Goal: Task Accomplishment & Management: Use online tool/utility

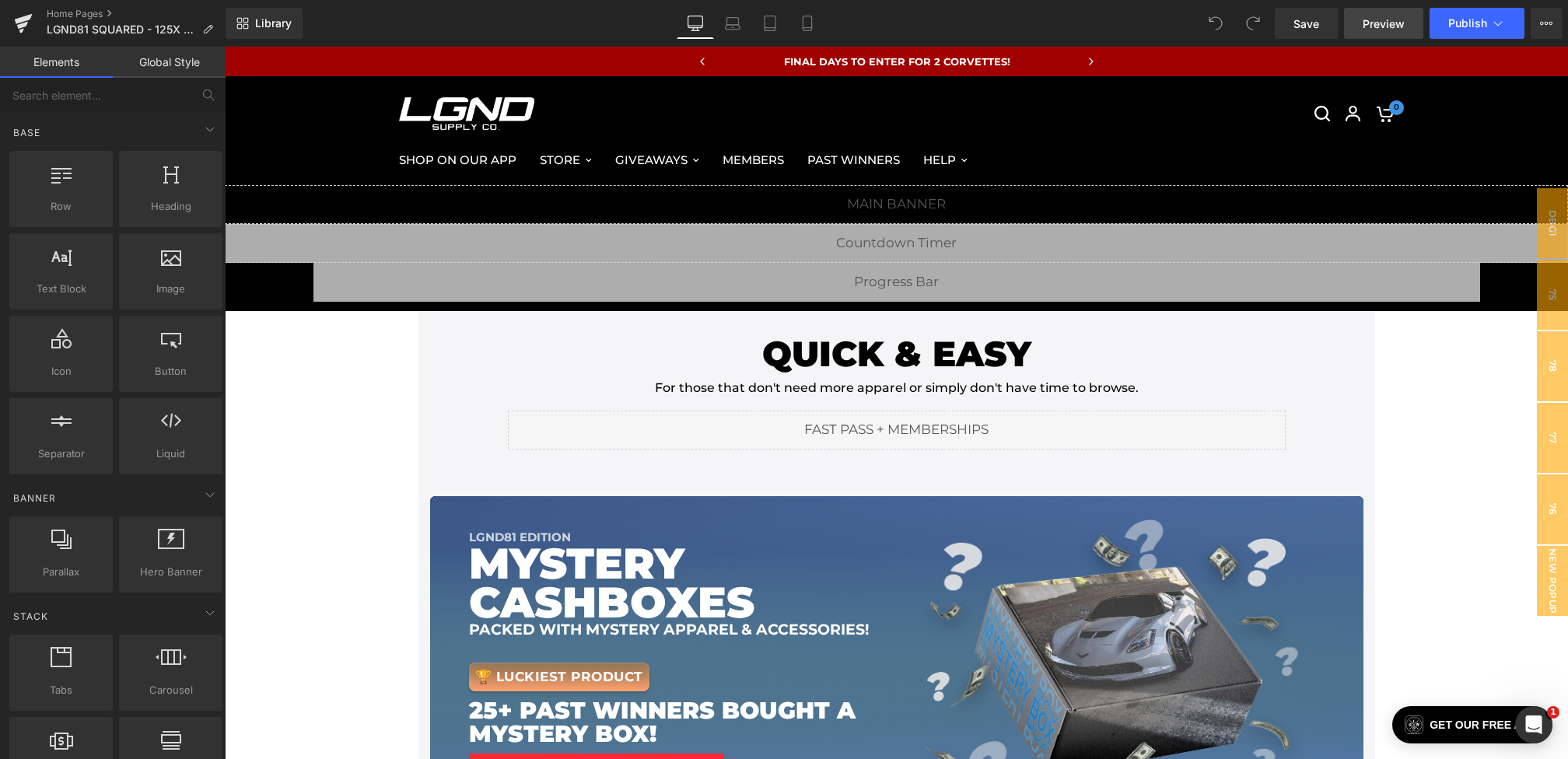
click at [1379, 17] on span "Preview" at bounding box center [1383, 24] width 42 height 17
click at [207, 30] on icon at bounding box center [208, 29] width 11 height 11
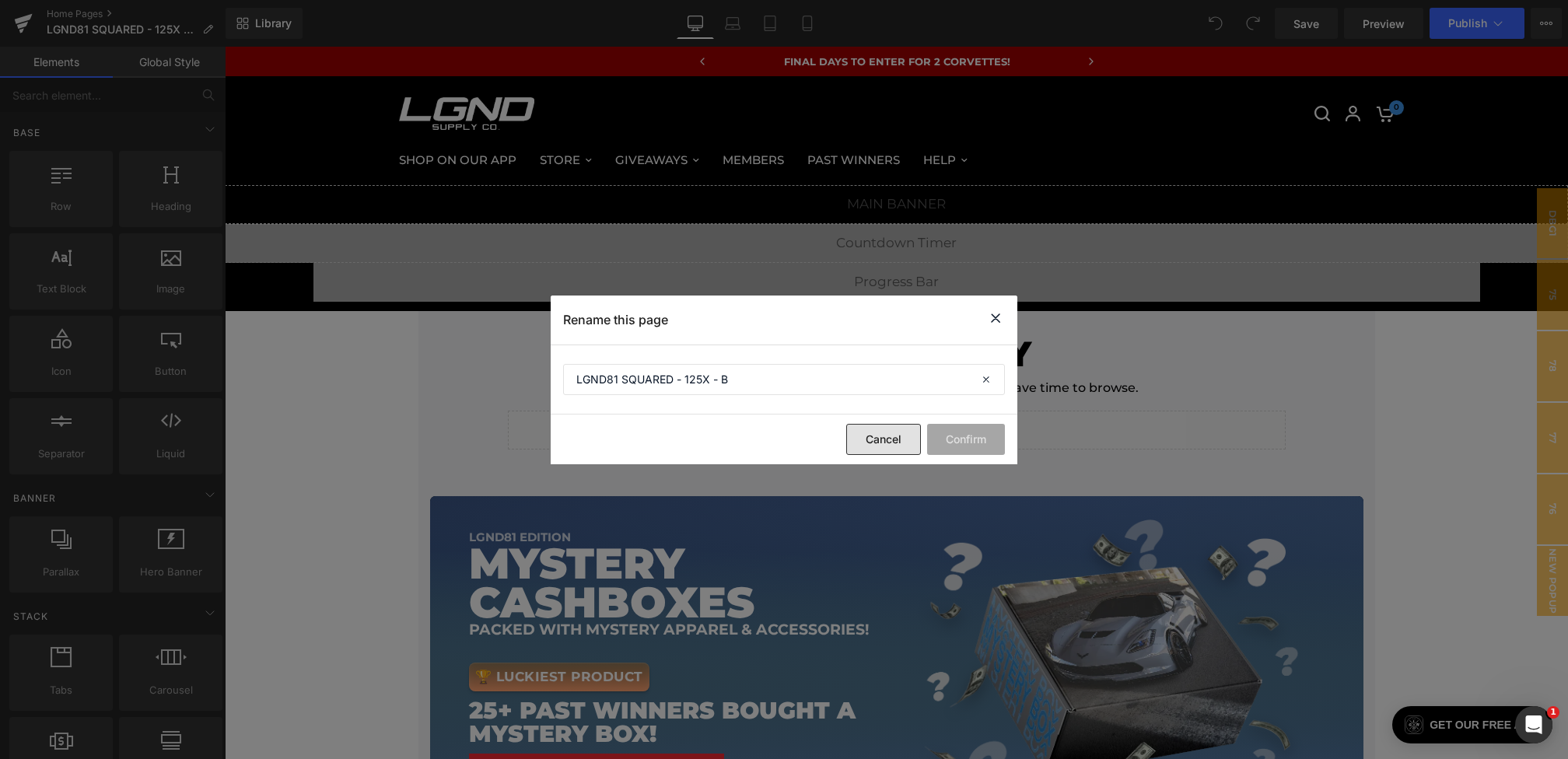
click at [866, 436] on button "Cancel" at bounding box center [883, 439] width 75 height 31
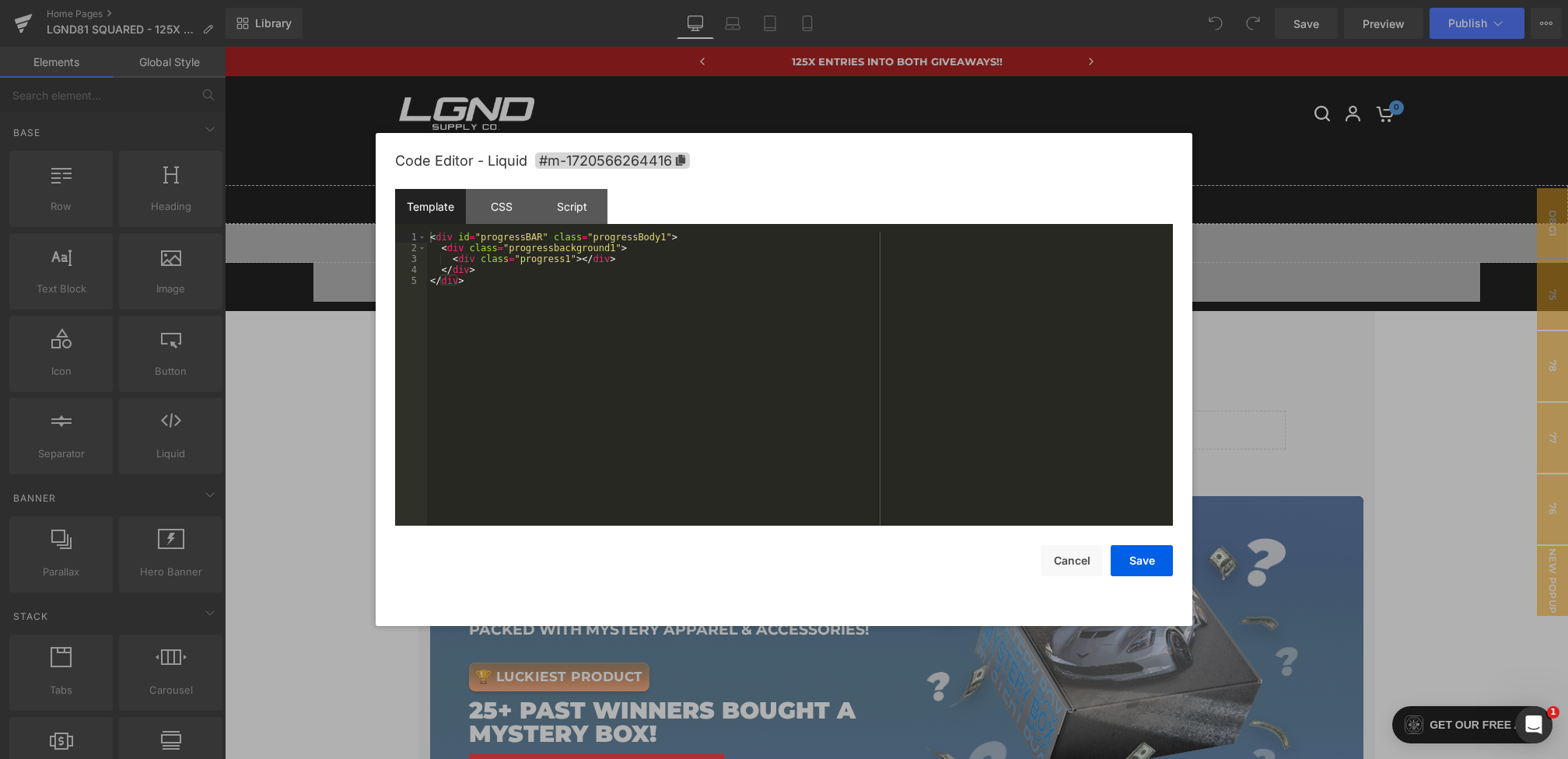
click at [482, 0] on div "You are previewing how the will restyle your page. You can not edit Elements in…" at bounding box center [784, 0] width 1568 height 0
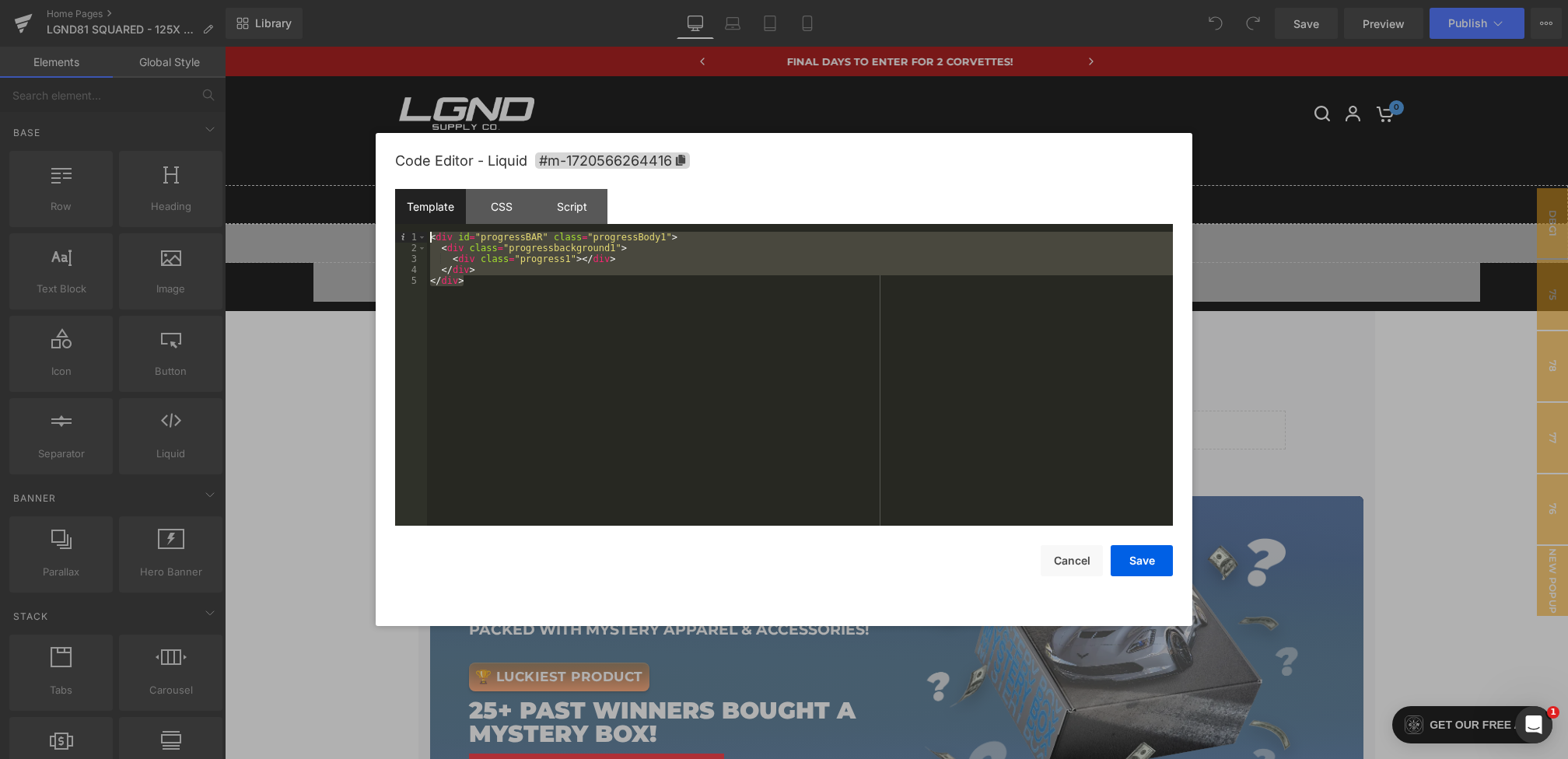
drag, startPoint x: 523, startPoint y: 298, endPoint x: 310, endPoint y: 189, distance: 239.3
click at [310, 189] on body "You are previewing how the will restyle your page. You can not edit Elements in…" at bounding box center [784, 379] width 1568 height 759
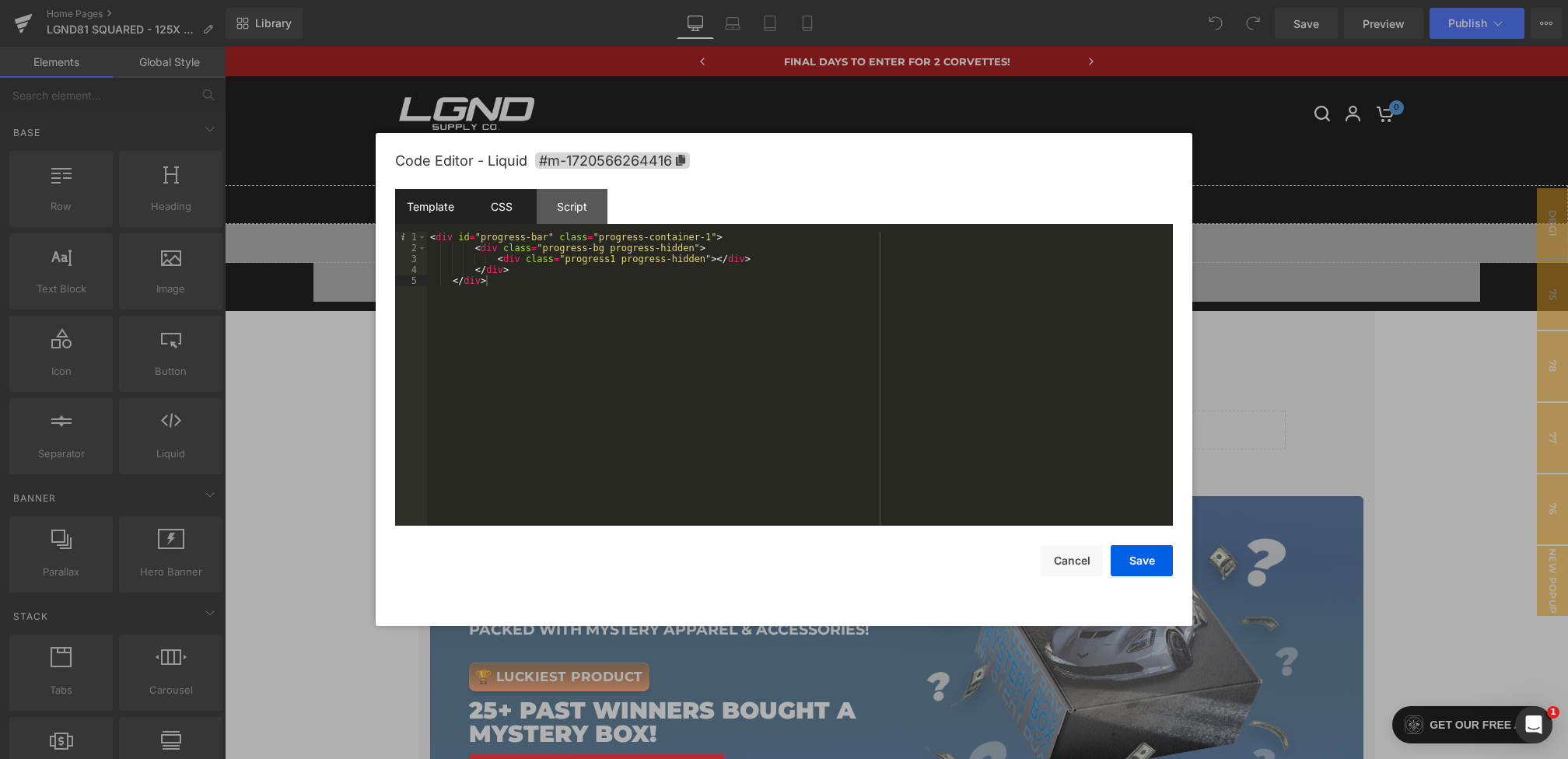
click at [502, 204] on div "CSS" at bounding box center [501, 206] width 71 height 35
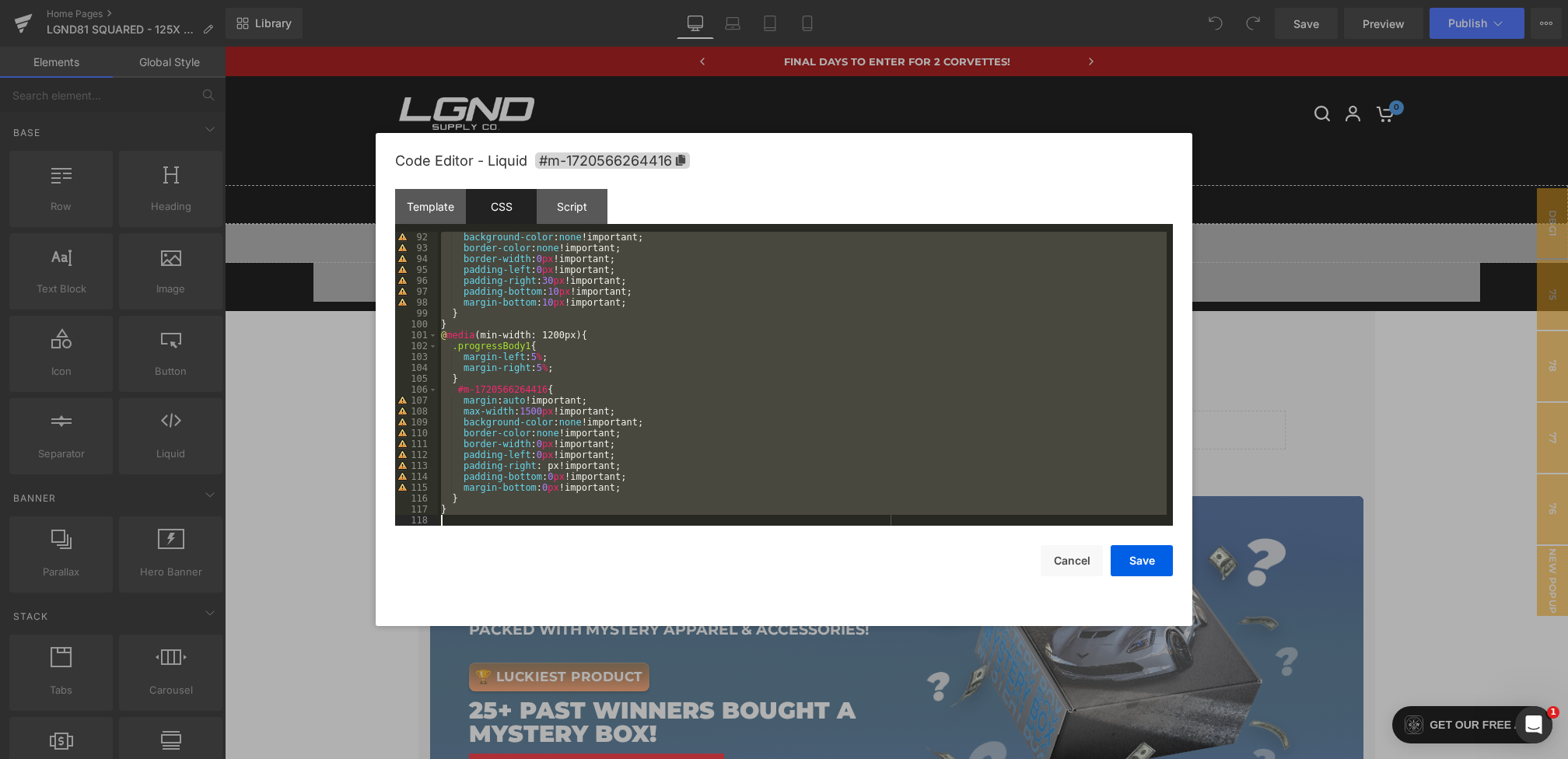
scroll to position [1024, 0]
drag, startPoint x: 441, startPoint y: 239, endPoint x: 569, endPoint y: 663, distance: 442.9
click at [569, 663] on body "You are previewing how the will restyle your page. You can not edit Elements in…" at bounding box center [784, 379] width 1568 height 759
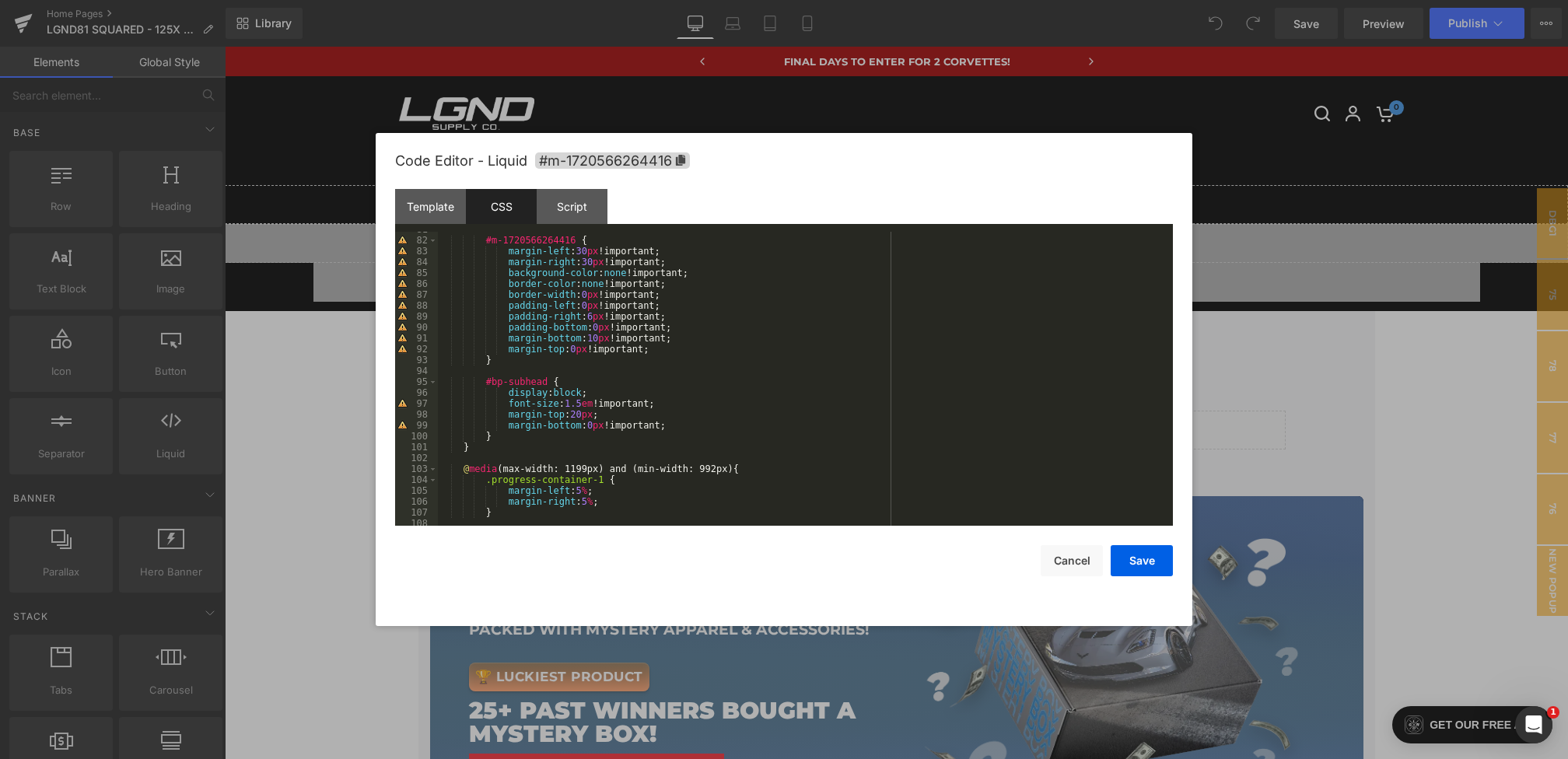
scroll to position [0, 0]
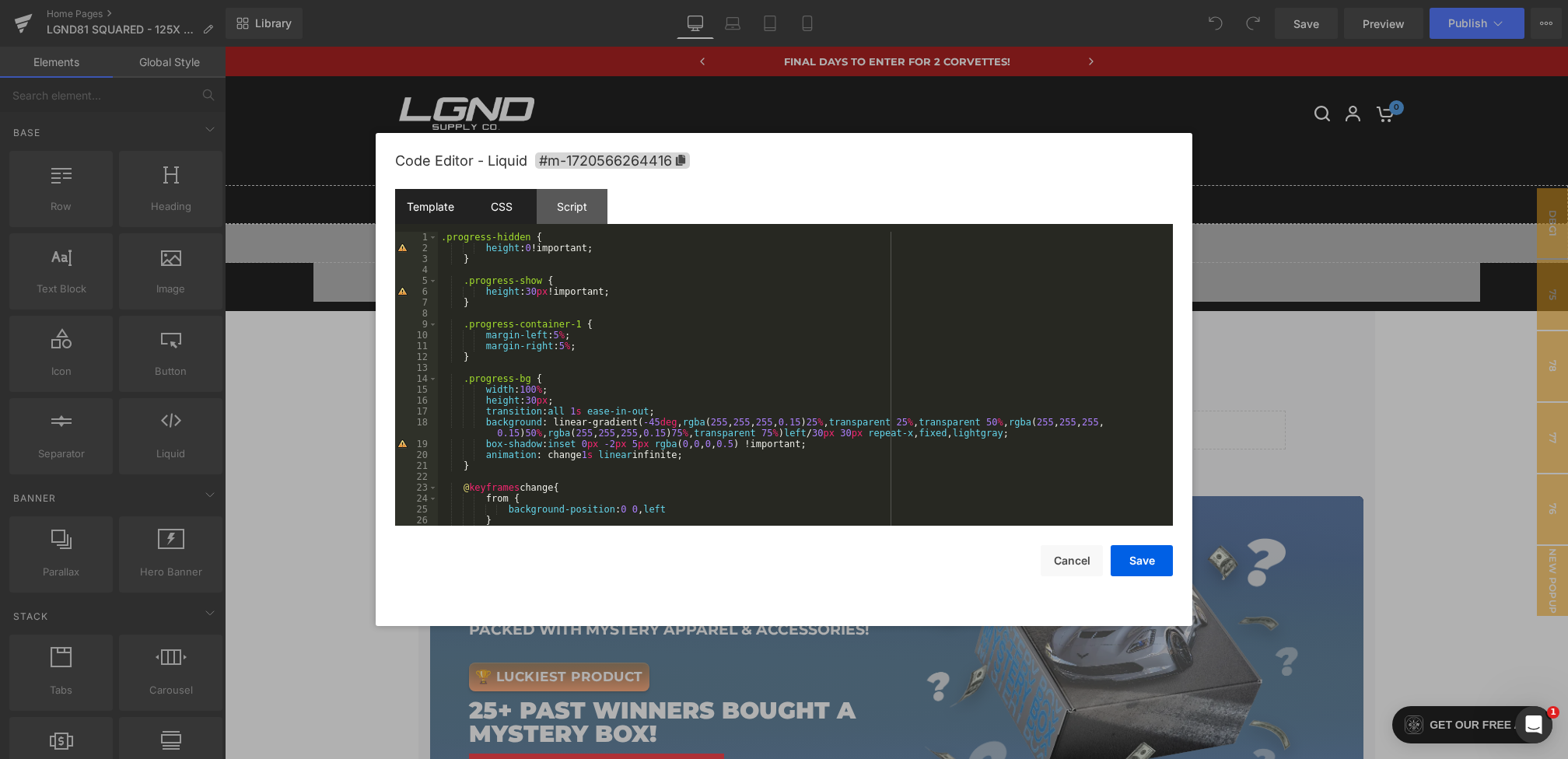
click at [431, 216] on div "Template" at bounding box center [430, 206] width 71 height 35
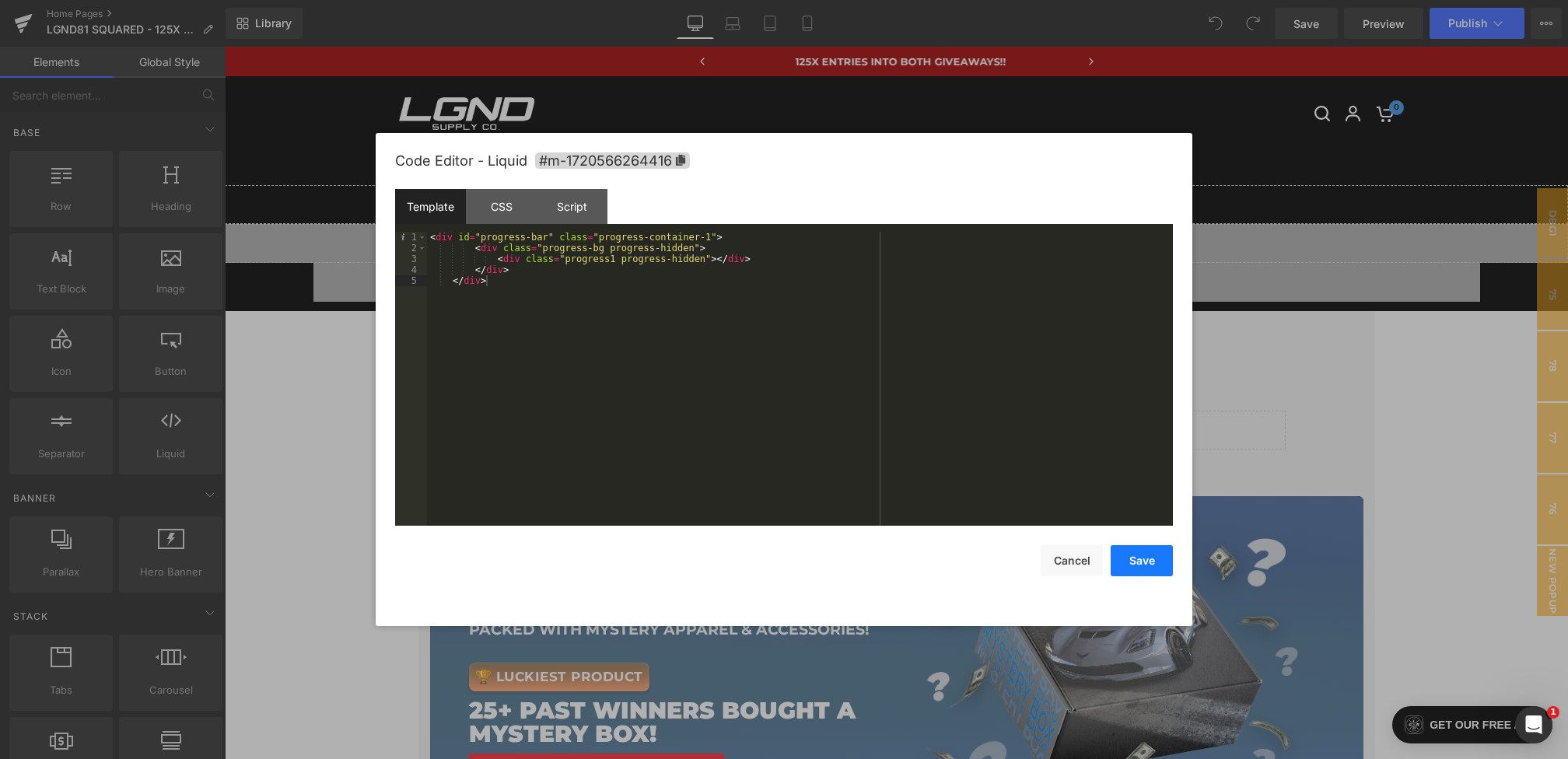
click at [1135, 560] on button "Save" at bounding box center [1141, 561] width 62 height 31
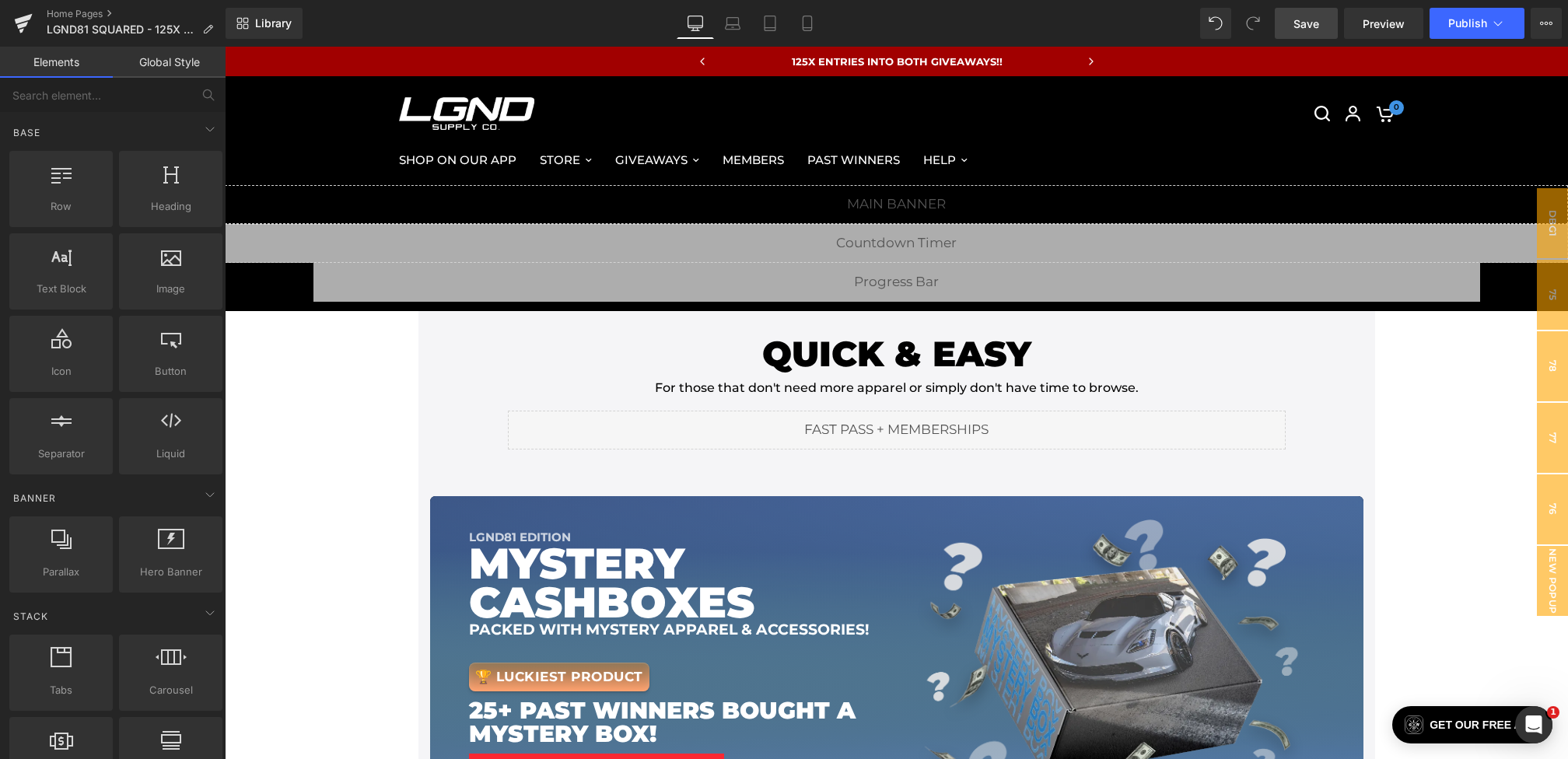
click at [1298, 30] on span "Save" at bounding box center [1306, 24] width 25 height 17
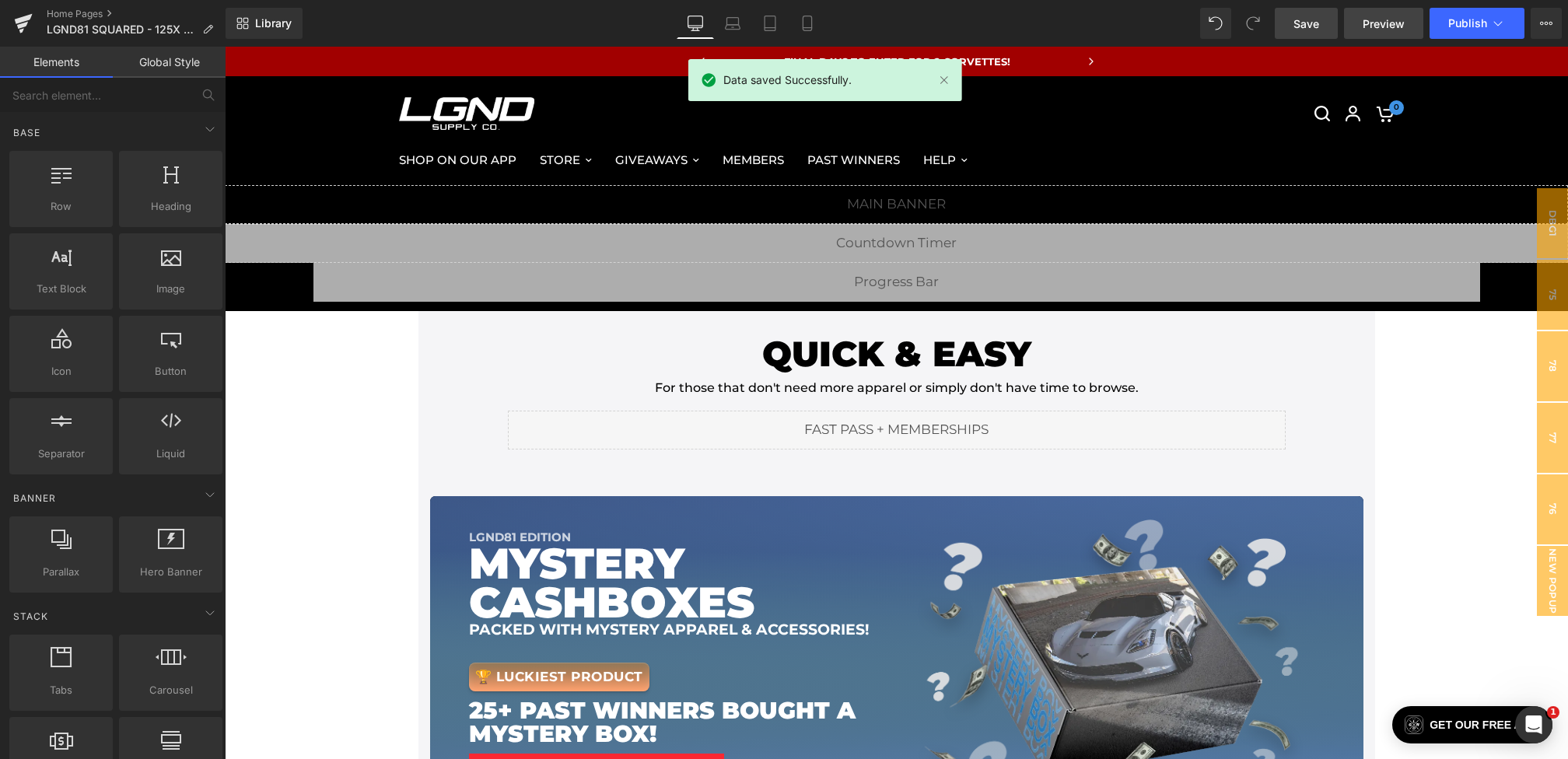
click at [1373, 22] on span "Preview" at bounding box center [1383, 24] width 42 height 17
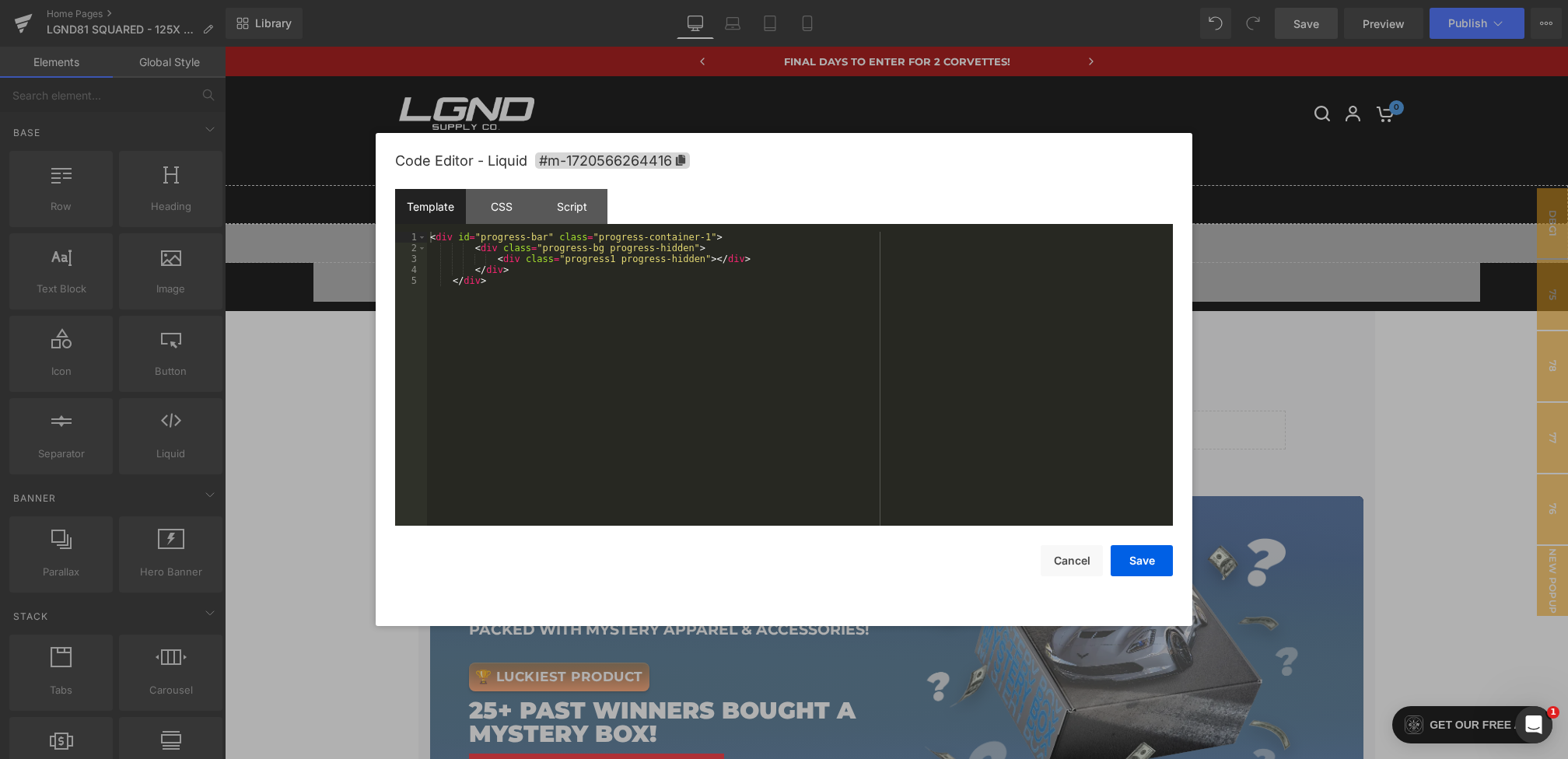
click at [652, 0] on div "You are previewing how the will restyle your page. You can not edit Elements in…" at bounding box center [784, 0] width 1568 height 0
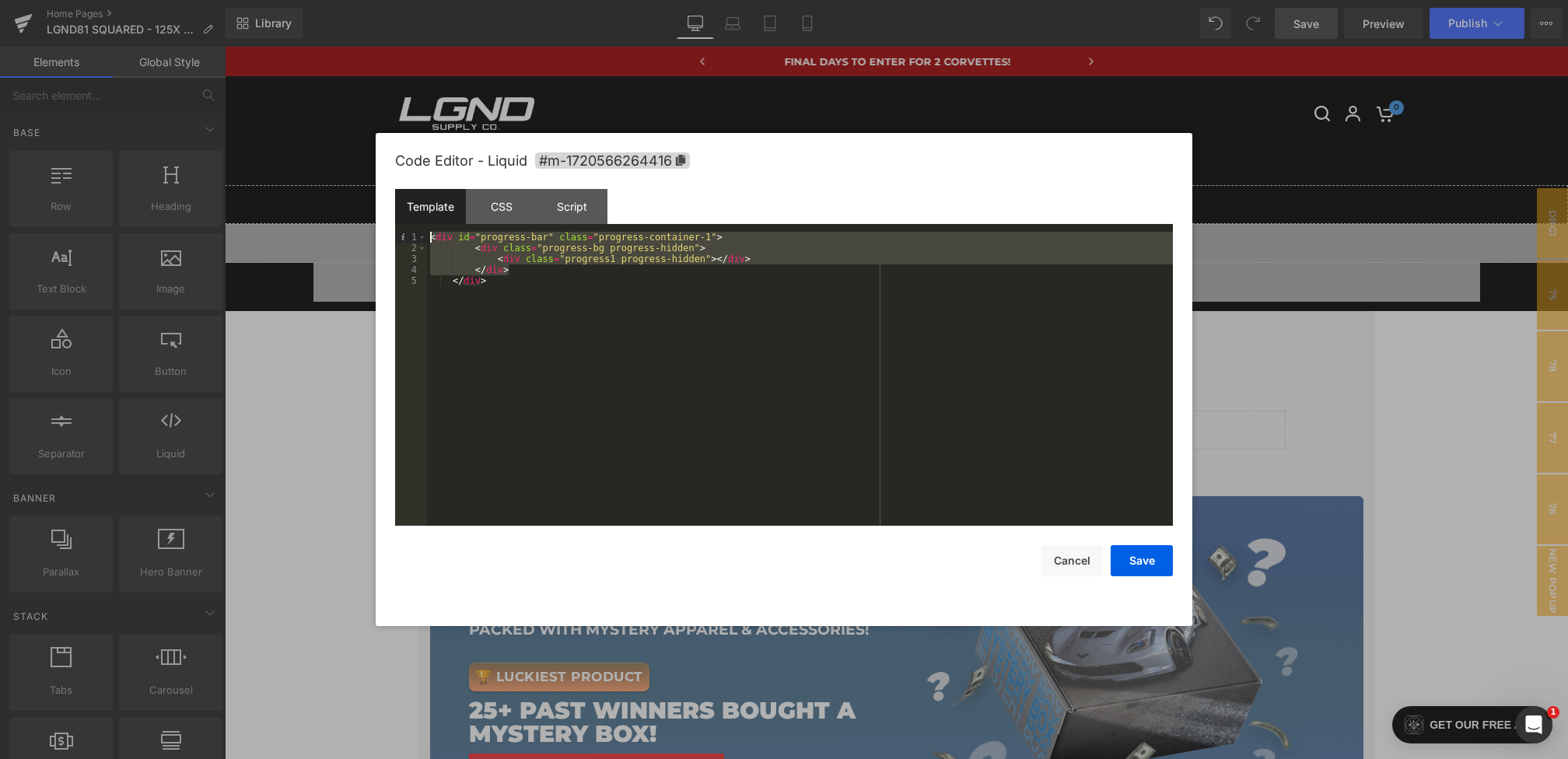
drag, startPoint x: 545, startPoint y: 276, endPoint x: 251, endPoint y: 185, distance: 307.8
click at [251, 185] on body "You are previewing how the will restyle your page. You can not edit Elements in…" at bounding box center [784, 379] width 1568 height 759
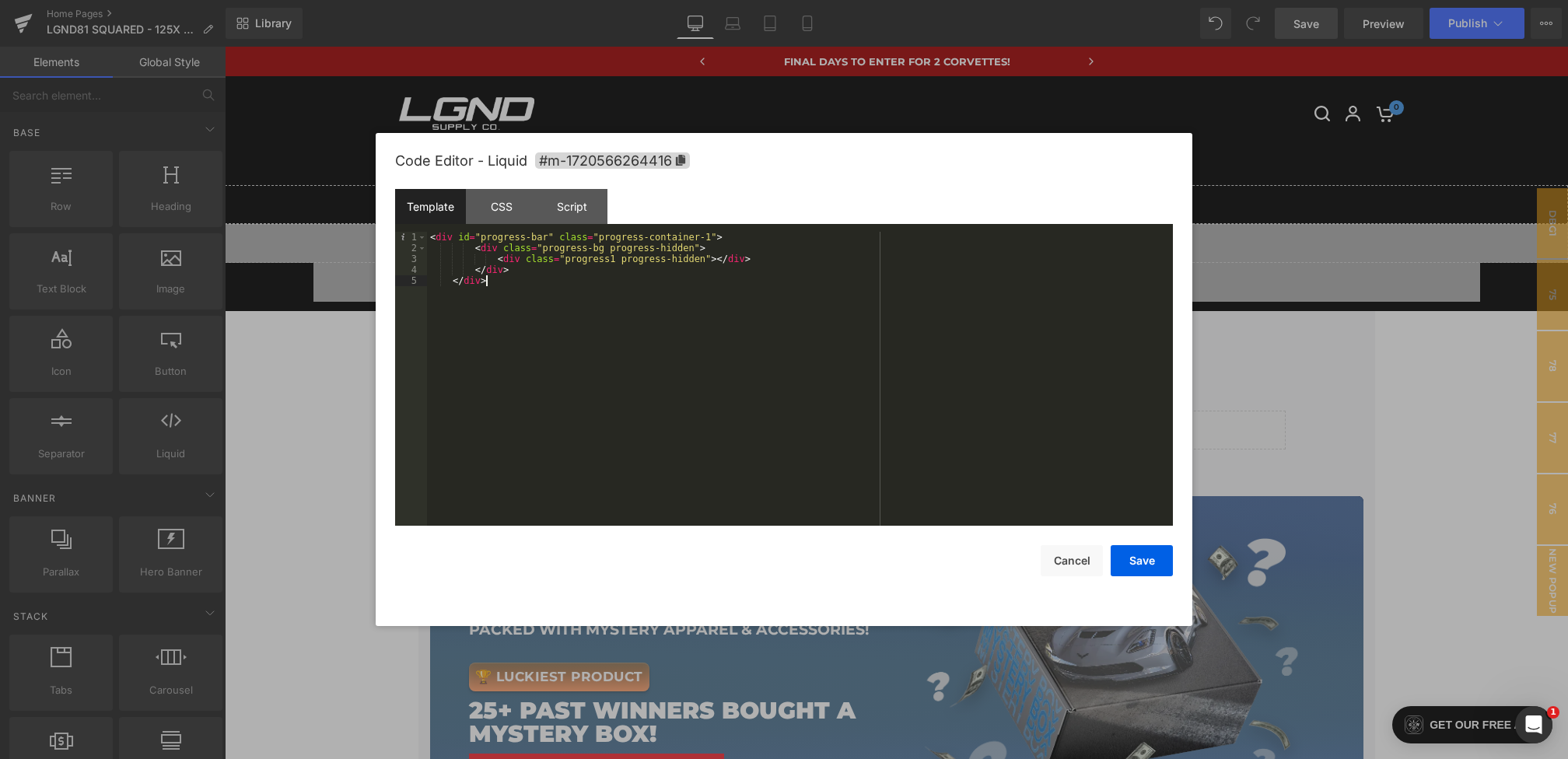
drag, startPoint x: 511, startPoint y: 284, endPoint x: 230, endPoint y: 168, distance: 304.0
click at [230, 168] on body "You are previewing how the will restyle your page. You can not edit Elements in…" at bounding box center [784, 379] width 1568 height 759
click at [455, 238] on div "< div id = "progress-bar" class = "progress-container-1" > < div class = "progr…" at bounding box center [800, 390] width 745 height 316
click at [521, 210] on div "CSS" at bounding box center [501, 206] width 71 height 35
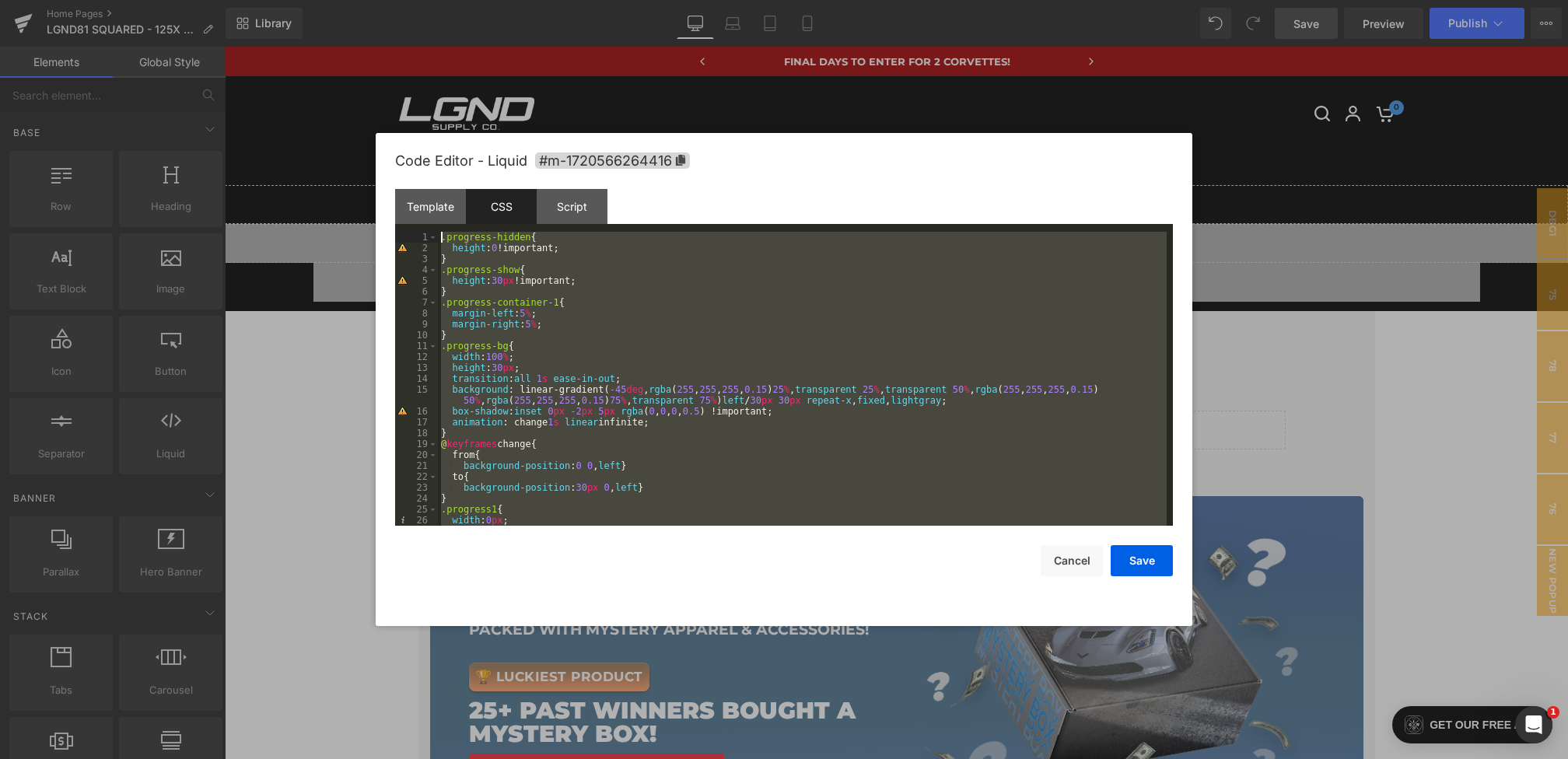
drag, startPoint x: 457, startPoint y: 512, endPoint x: 331, endPoint y: -28, distance: 554.5
click at [331, 0] on html "You are previewing how the will restyle your page. You can not edit Elements in…" at bounding box center [784, 379] width 1568 height 759
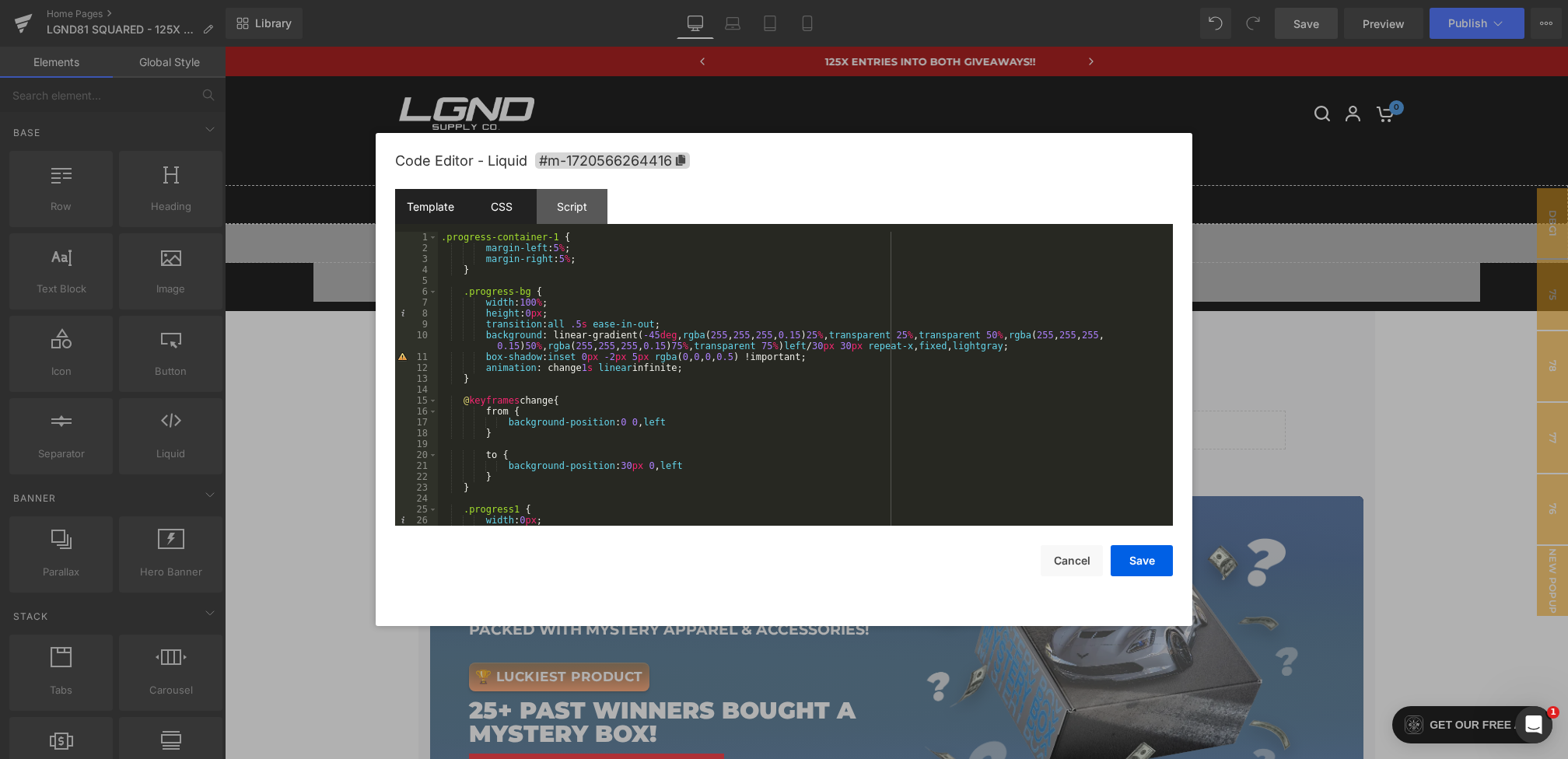
click at [445, 211] on div "Template" at bounding box center [430, 206] width 71 height 35
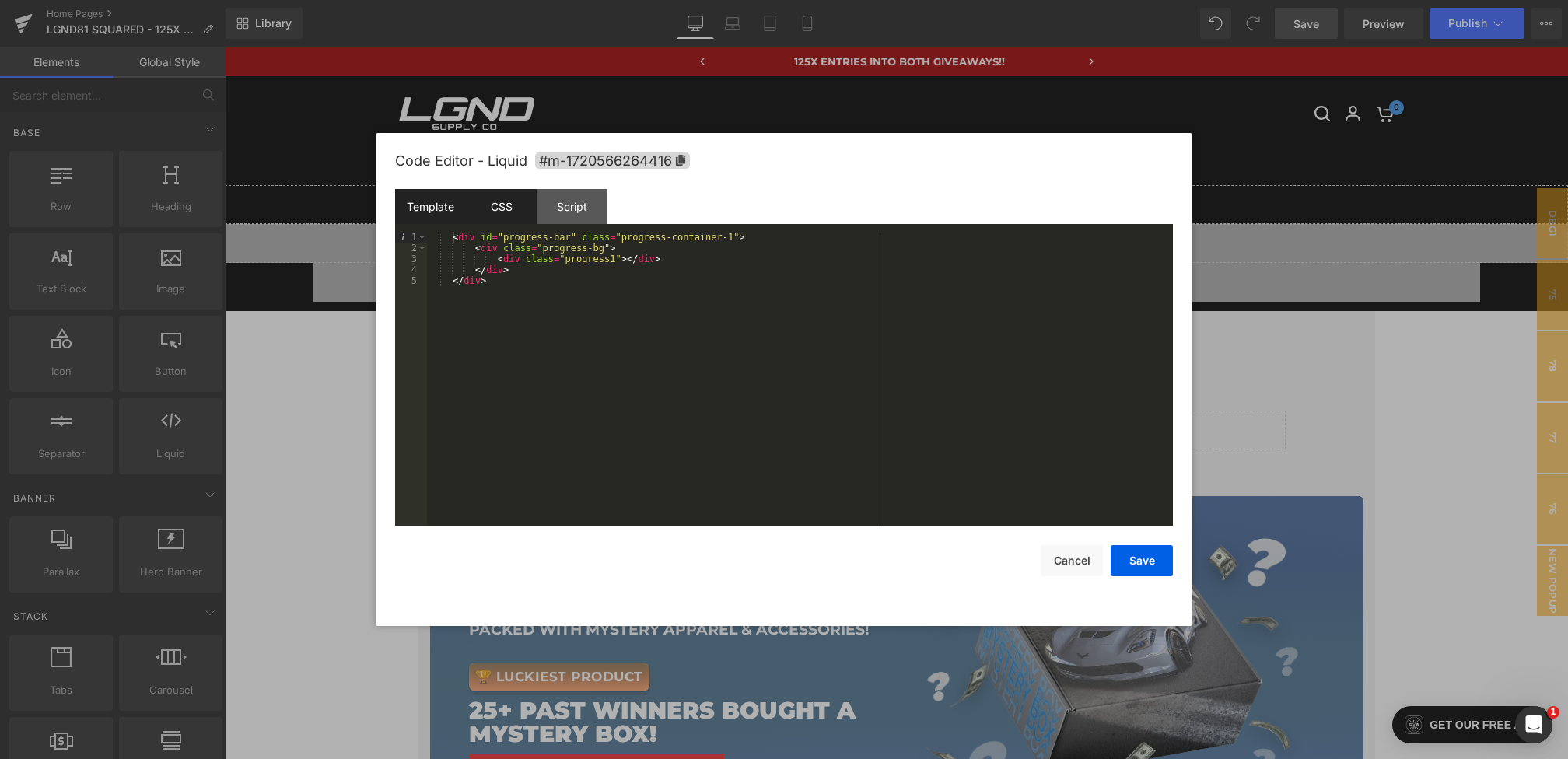
click at [513, 209] on div "CSS" at bounding box center [501, 206] width 71 height 35
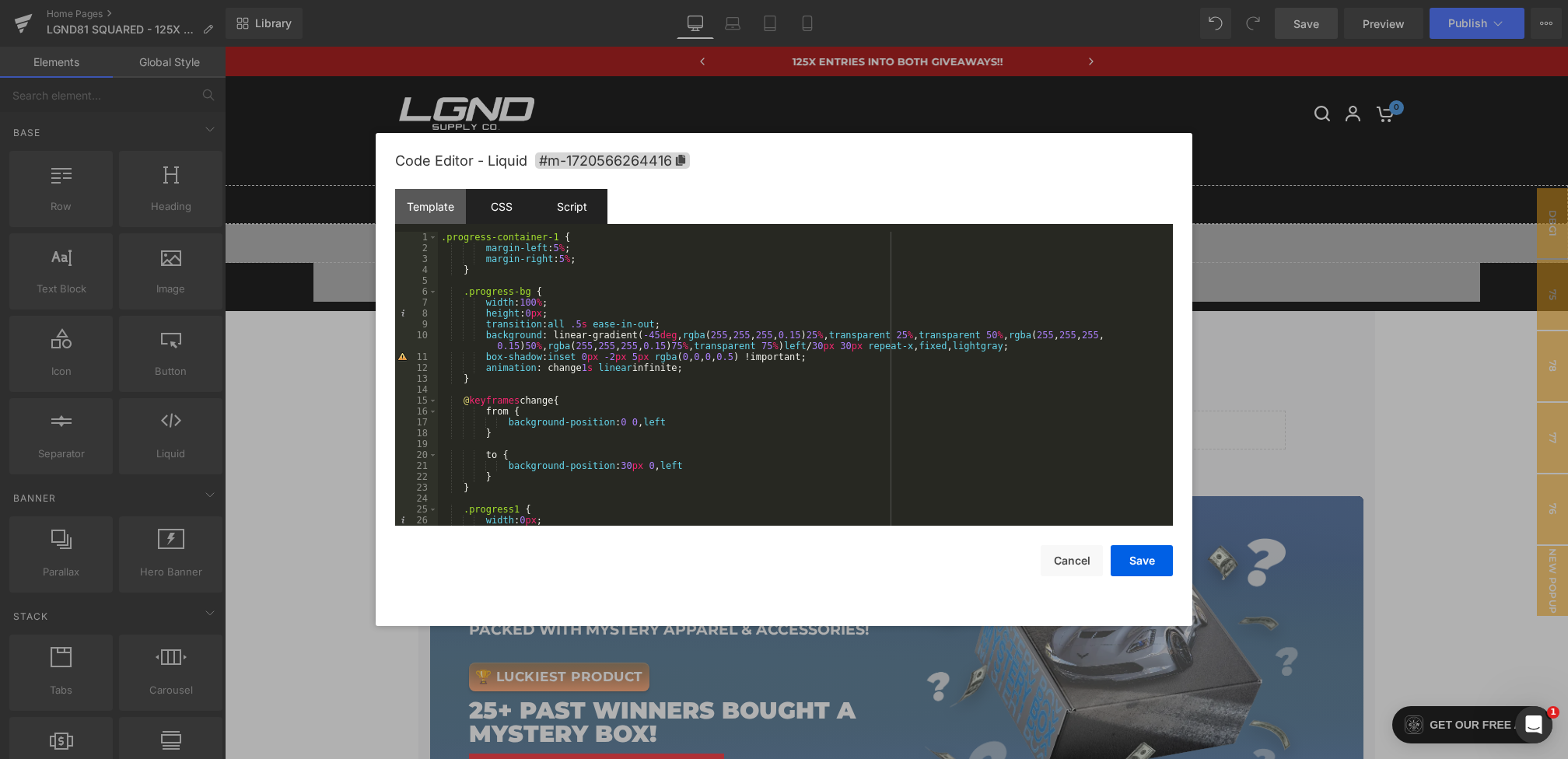
click at [580, 209] on div "Script" at bounding box center [572, 206] width 71 height 35
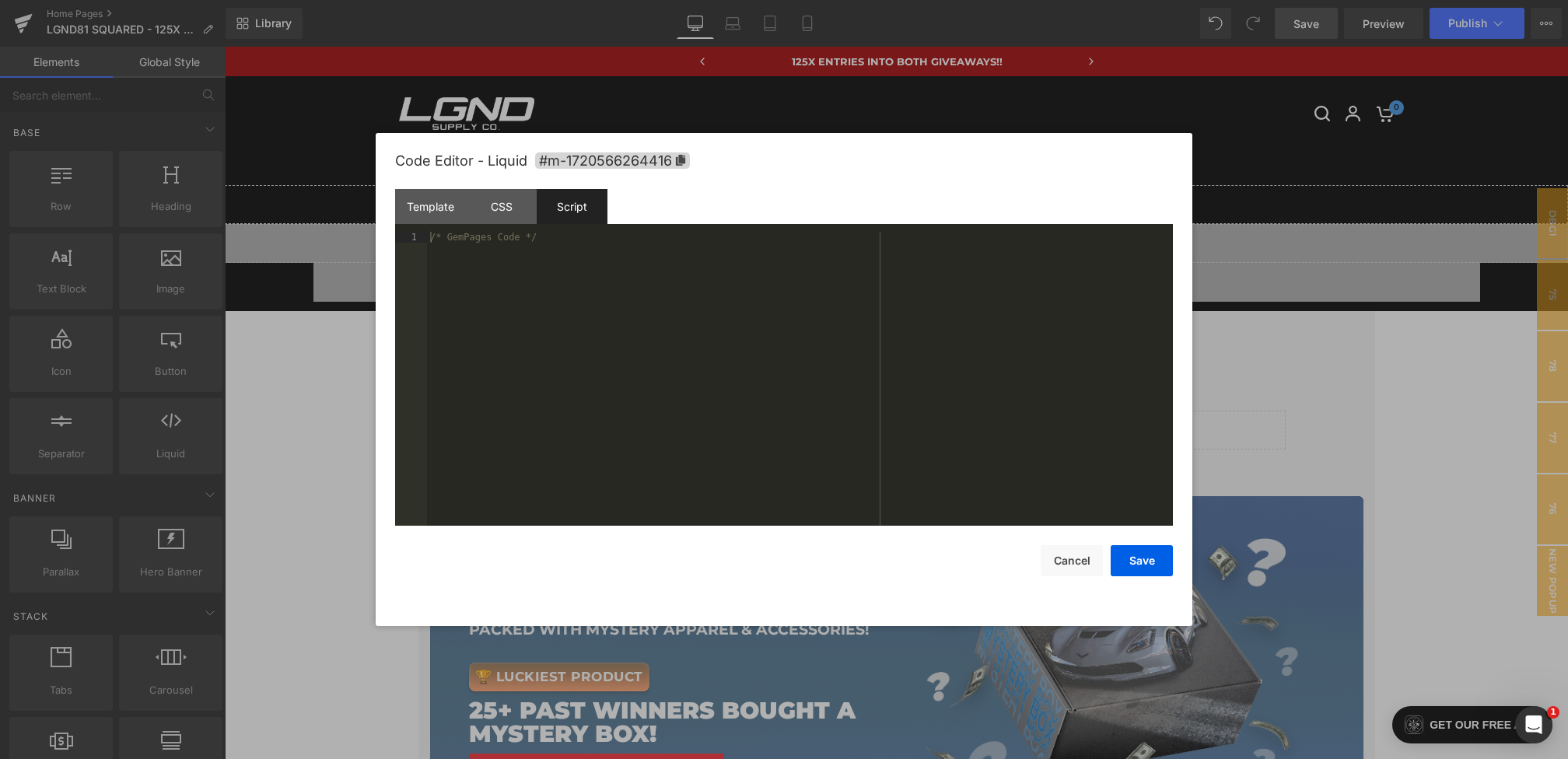
click at [388, 214] on div "Code Editor - Liquid #m-1720566264416 Template CSS Script Data 1 2 3 4 5 < div …" at bounding box center [783, 380] width 816 height 493
click at [428, 214] on div "Template" at bounding box center [430, 206] width 71 height 35
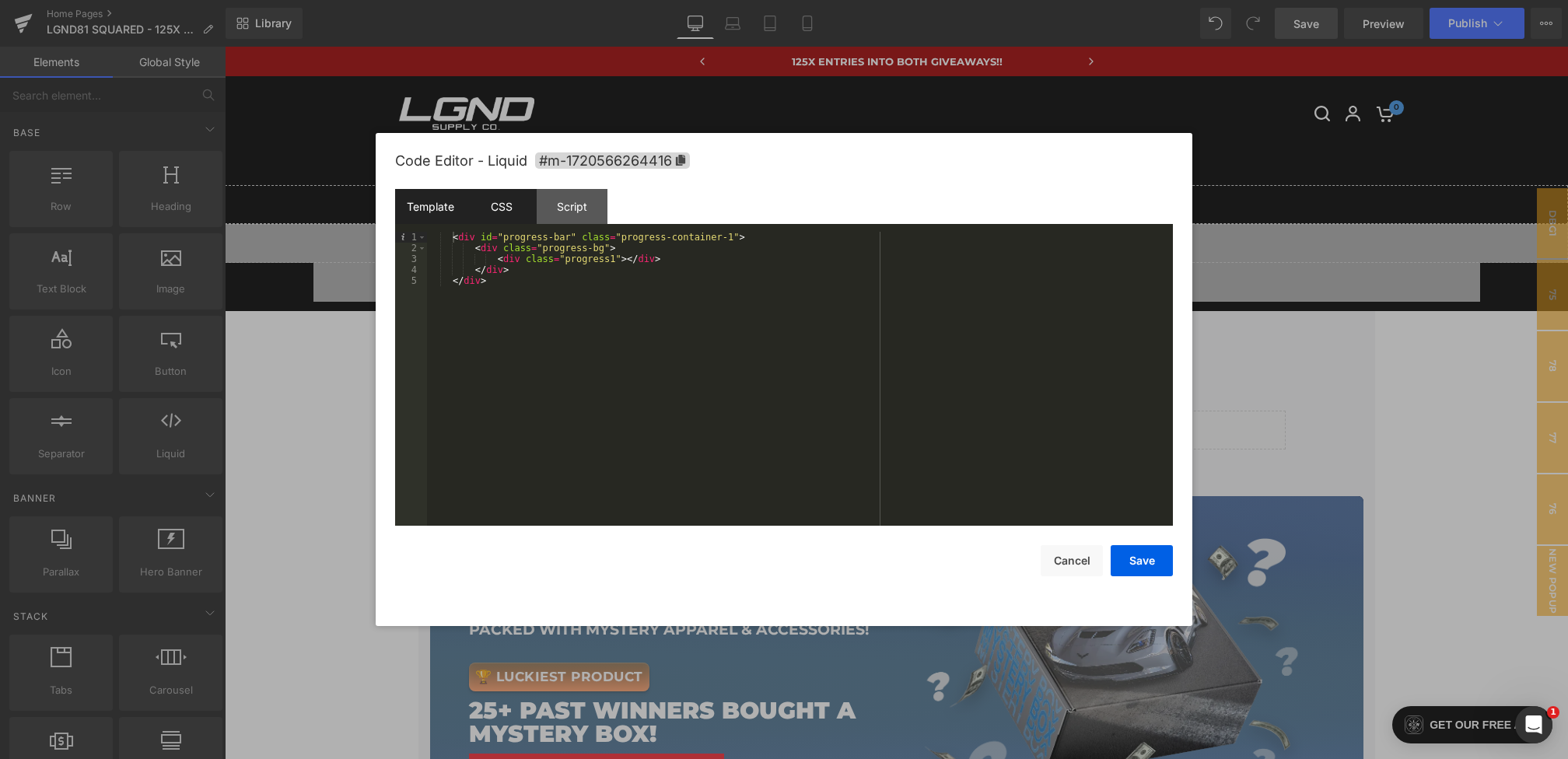
click at [484, 214] on div "CSS" at bounding box center [501, 206] width 71 height 35
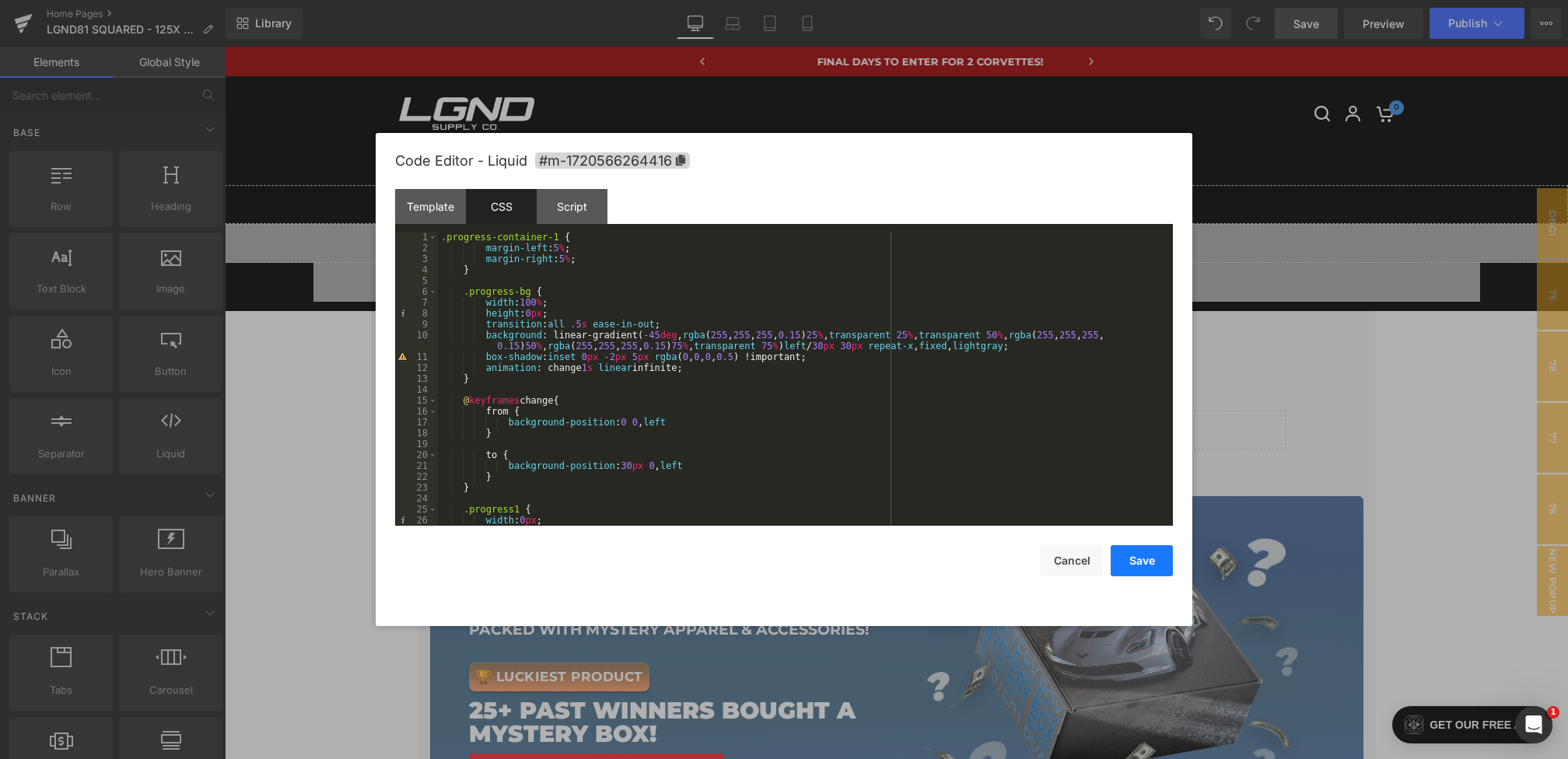
click at [1143, 559] on button "Save" at bounding box center [1141, 561] width 62 height 31
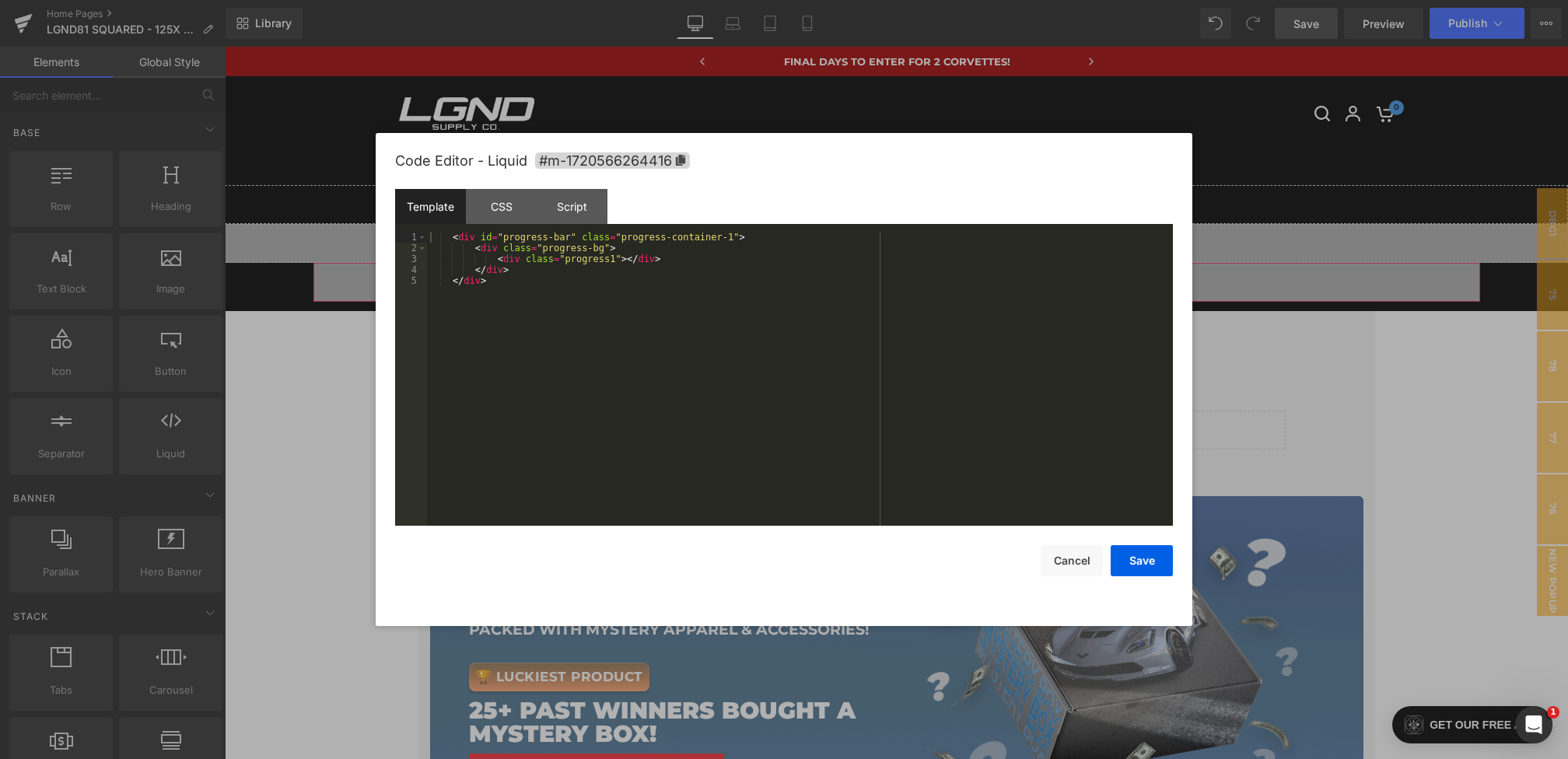
click at [559, 0] on div "You are previewing how the will restyle your page. You can not edit Elements in…" at bounding box center [784, 0] width 1568 height 0
click at [1092, 573] on button "Cancel" at bounding box center [1071, 561] width 62 height 31
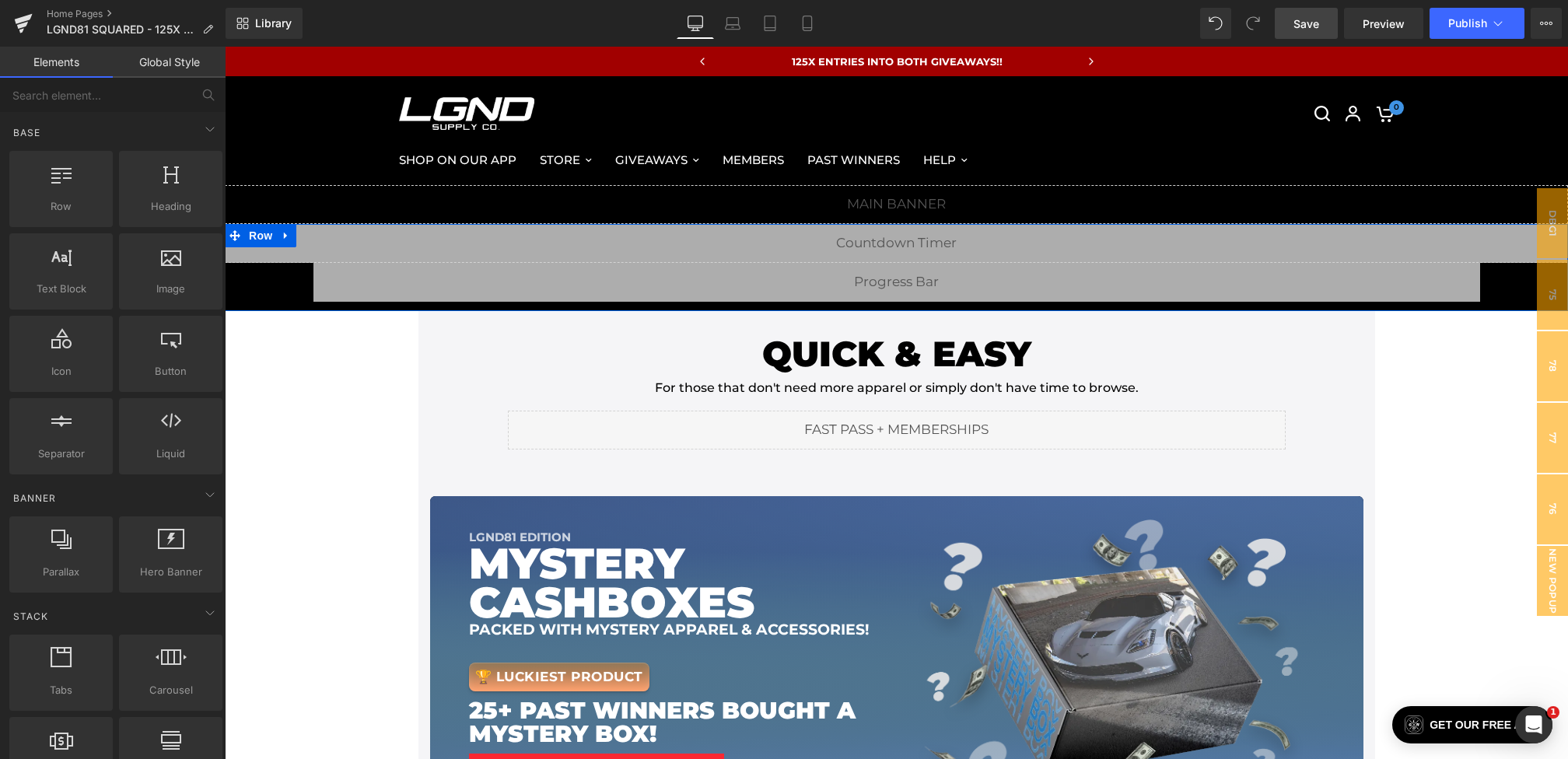
click at [800, 255] on div "Liquid" at bounding box center [895, 243] width 1343 height 39
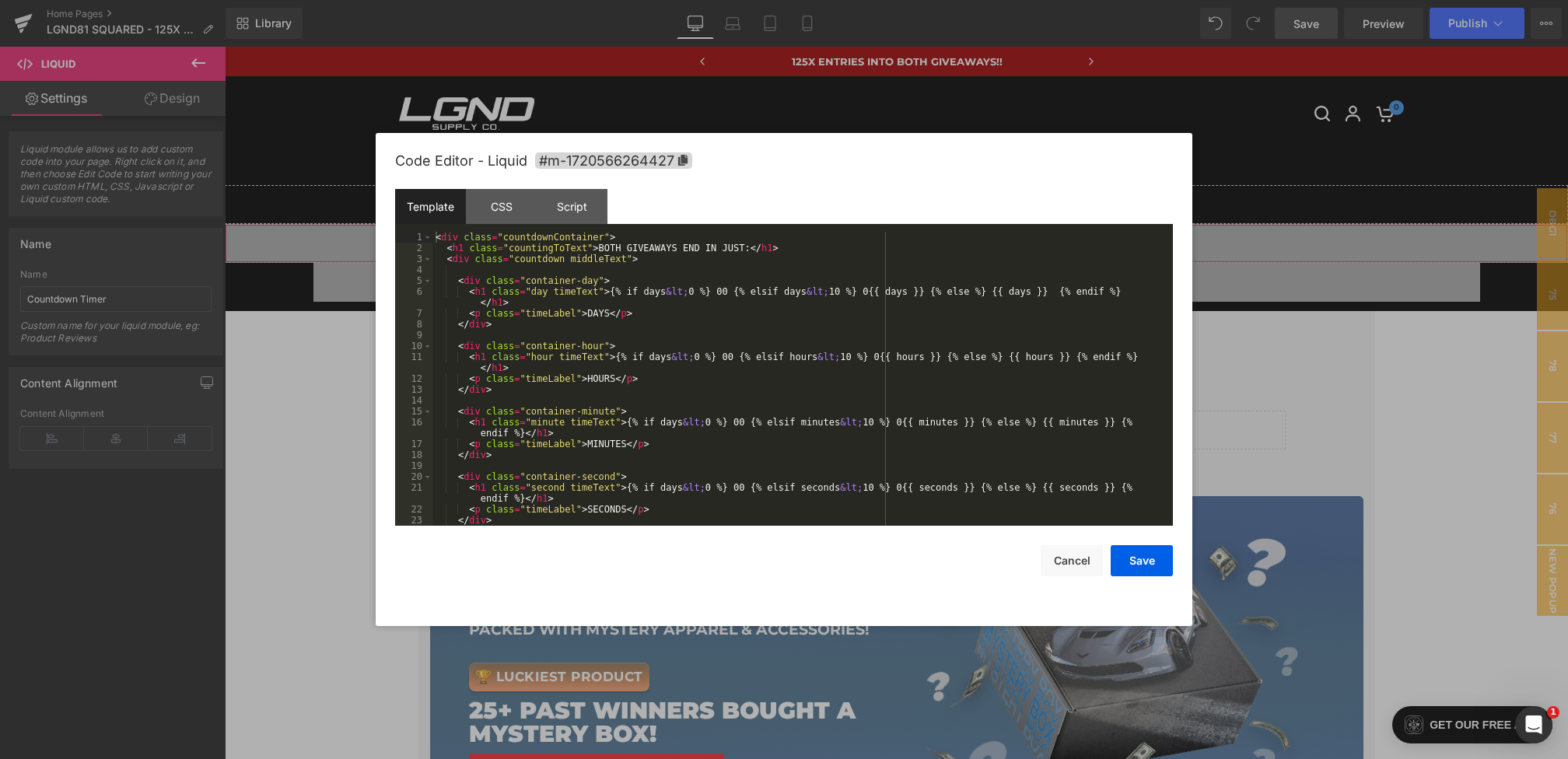
click at [759, 0] on div "You are previewing how the will restyle your page. You can not edit Elements in…" at bounding box center [784, 0] width 1568 height 0
click at [1074, 560] on button "Cancel" at bounding box center [1071, 561] width 62 height 31
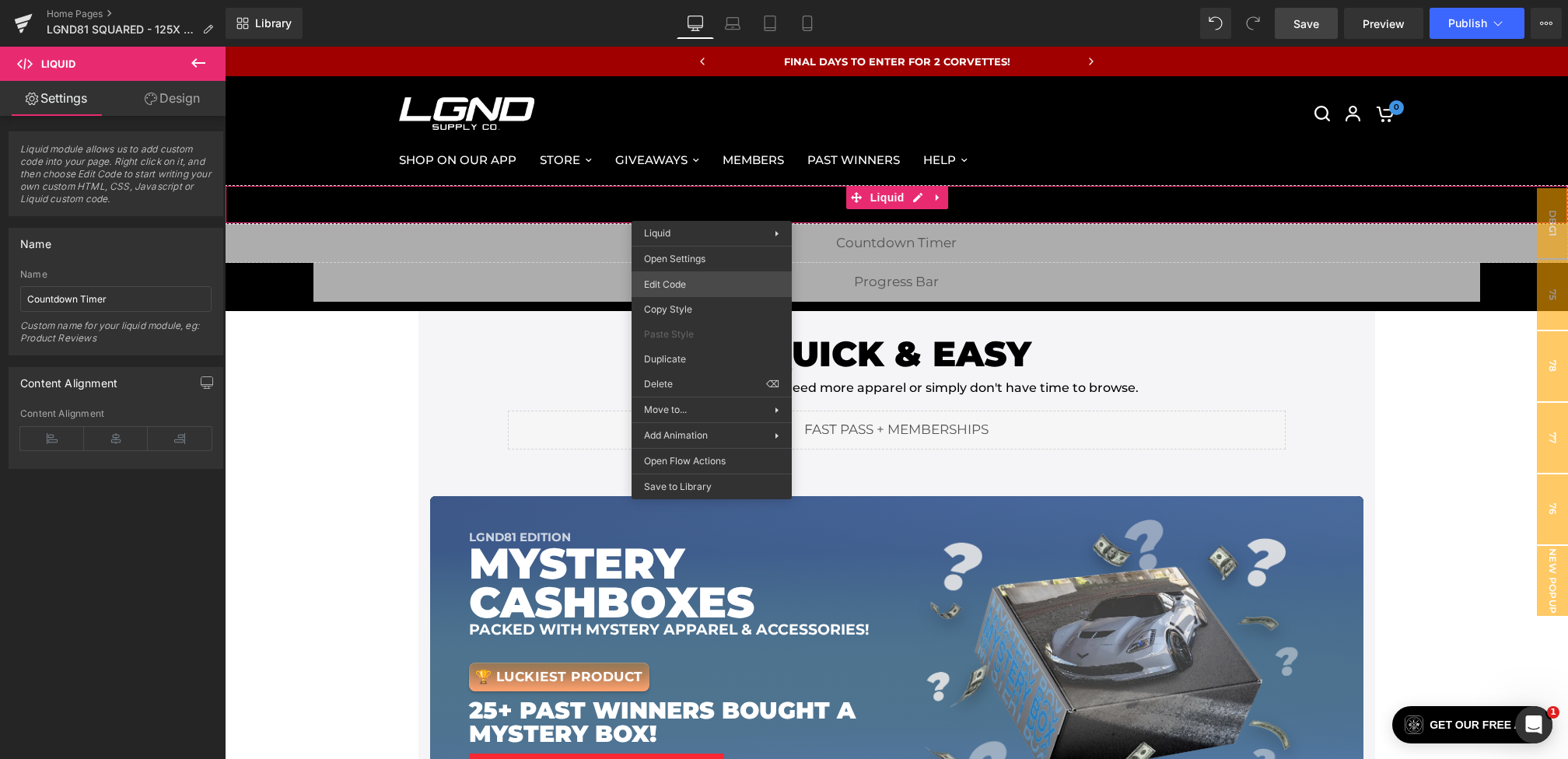
click at [681, 0] on div "You are previewing how the will restyle your page. You can not edit Elements in…" at bounding box center [784, 0] width 1568 height 0
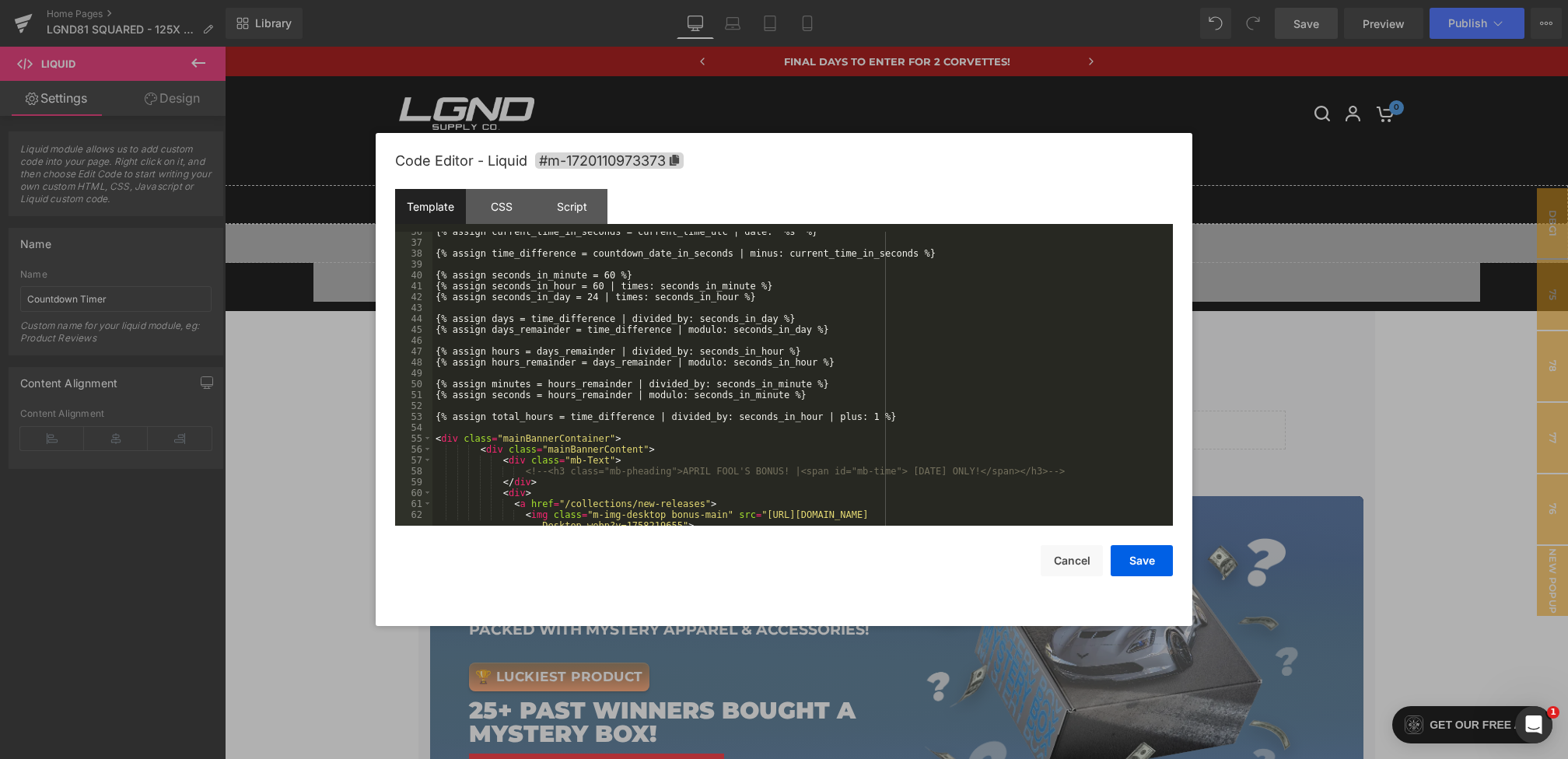
scroll to position [588, 0]
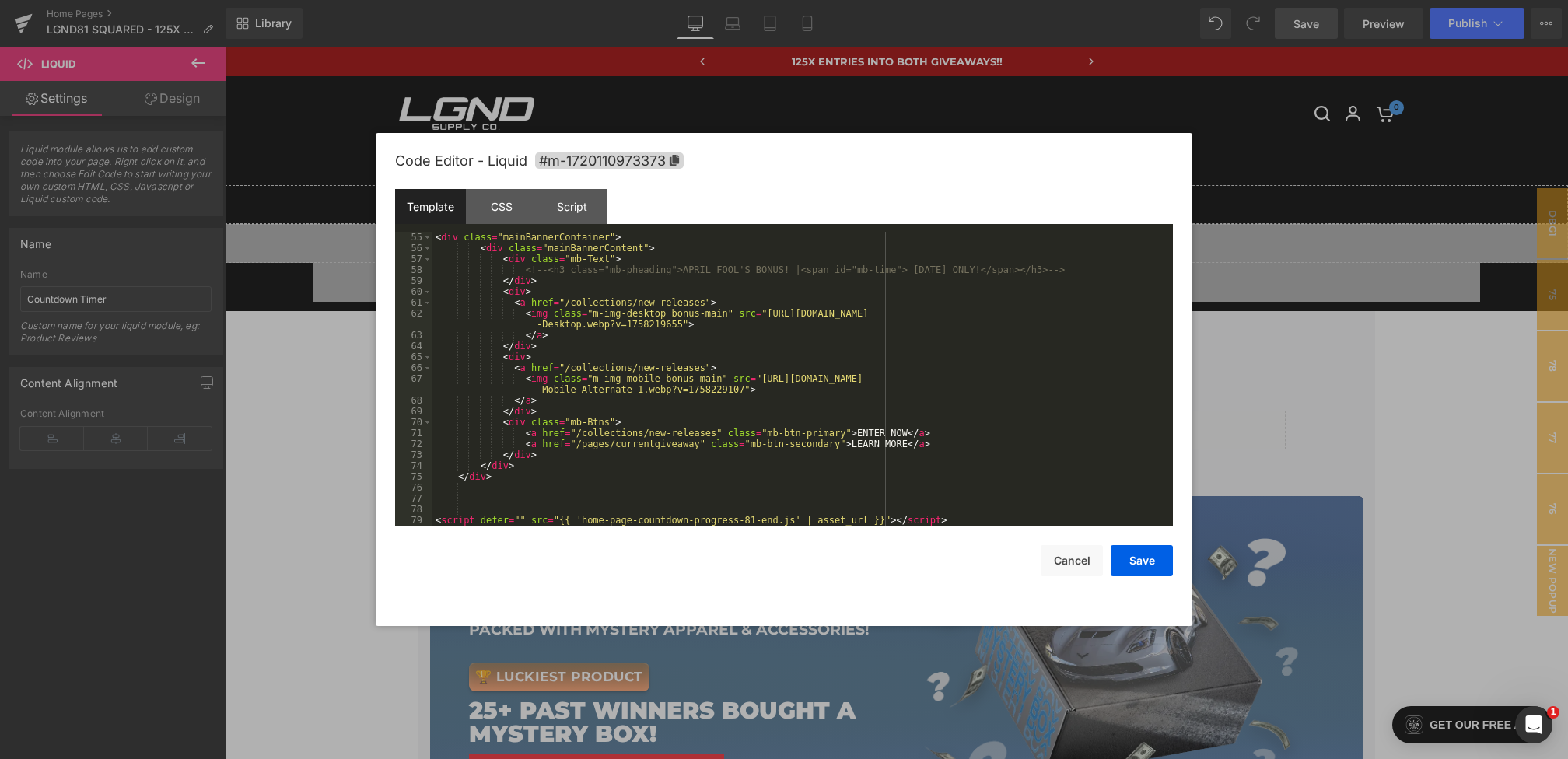
click at [779, 518] on div "< div class = "mainBannerContainer" > < div class = "mainBannerContent" > < div…" at bounding box center [799, 390] width 734 height 316
click at [1148, 560] on button "Save" at bounding box center [1141, 561] width 62 height 31
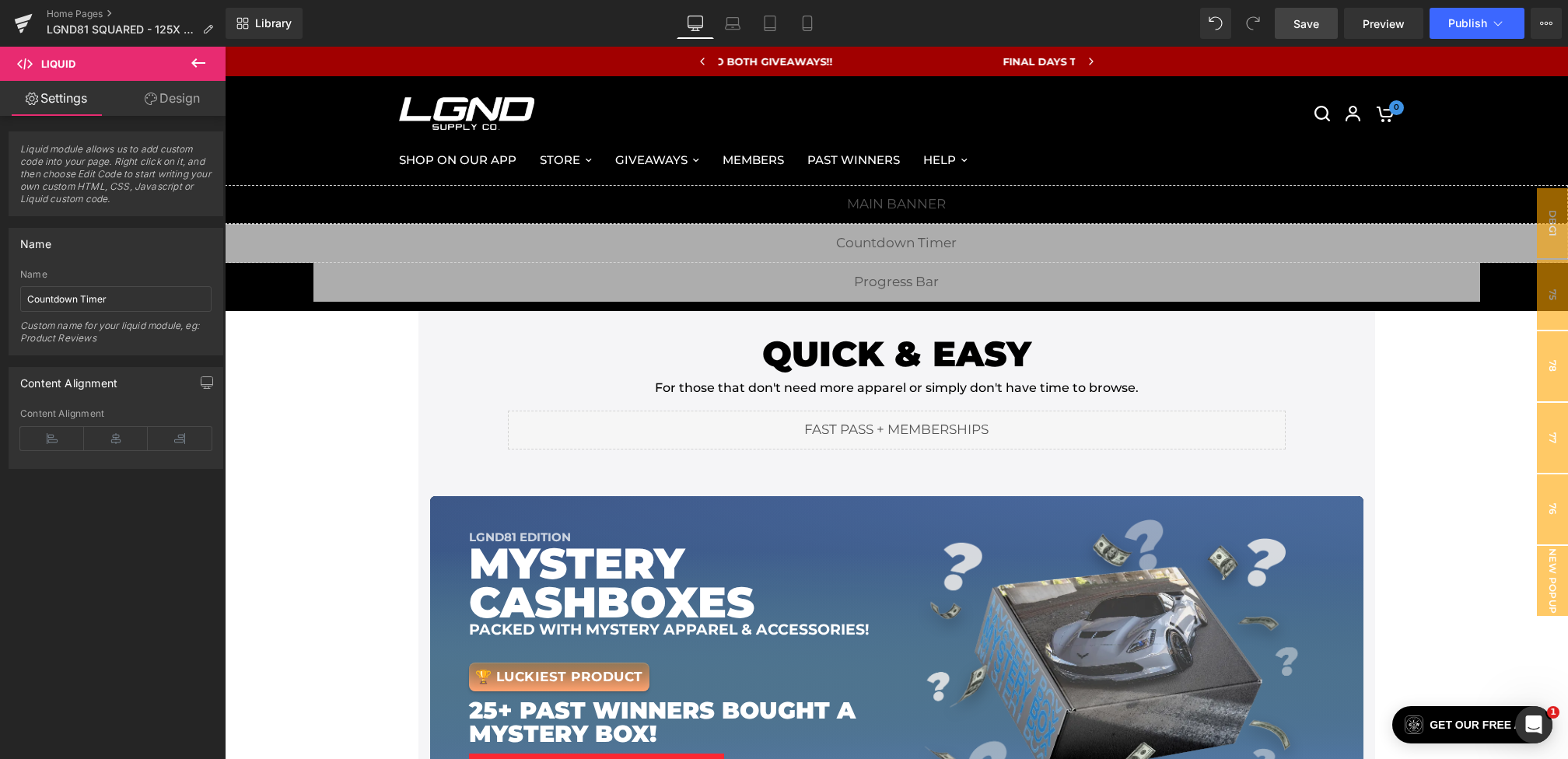
click at [1292, 18] on link "Save" at bounding box center [1306, 23] width 63 height 31
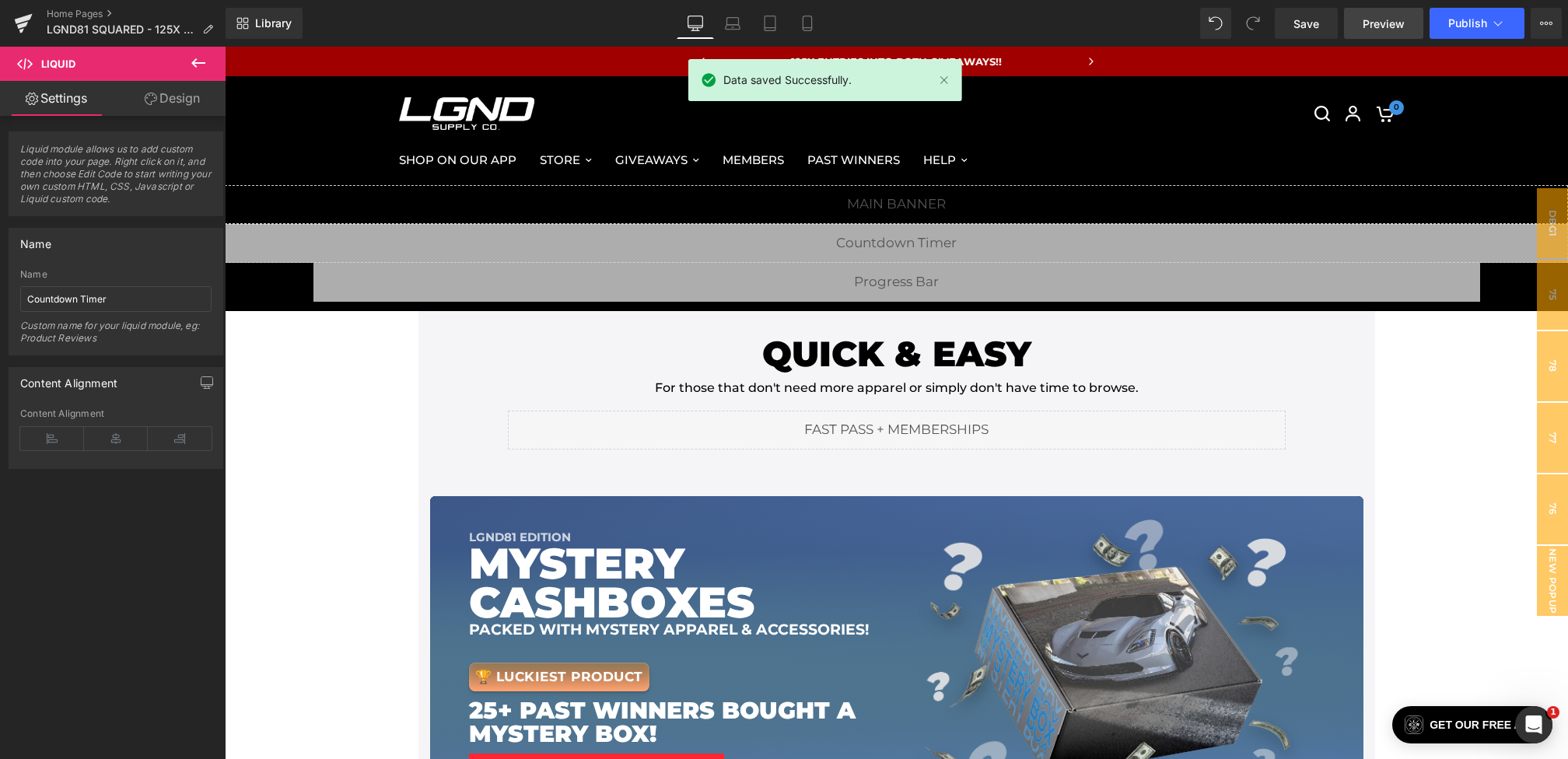
click at [1362, 23] on link "Preview" at bounding box center [1383, 23] width 79 height 31
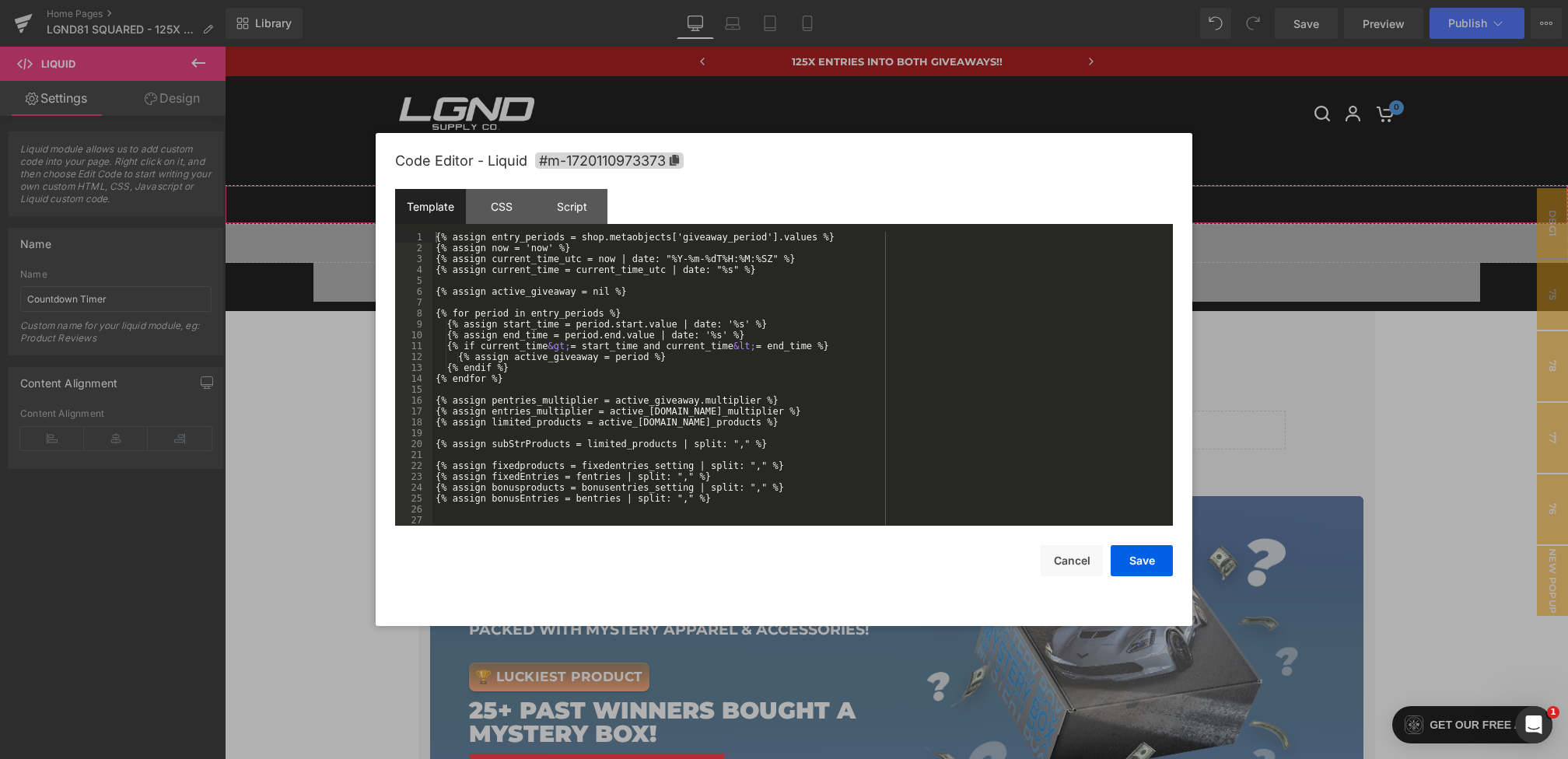
click at [622, 0] on div "You are previewing how the will restyle your page. You can not edit Elements in…" at bounding box center [784, 0] width 1568 height 0
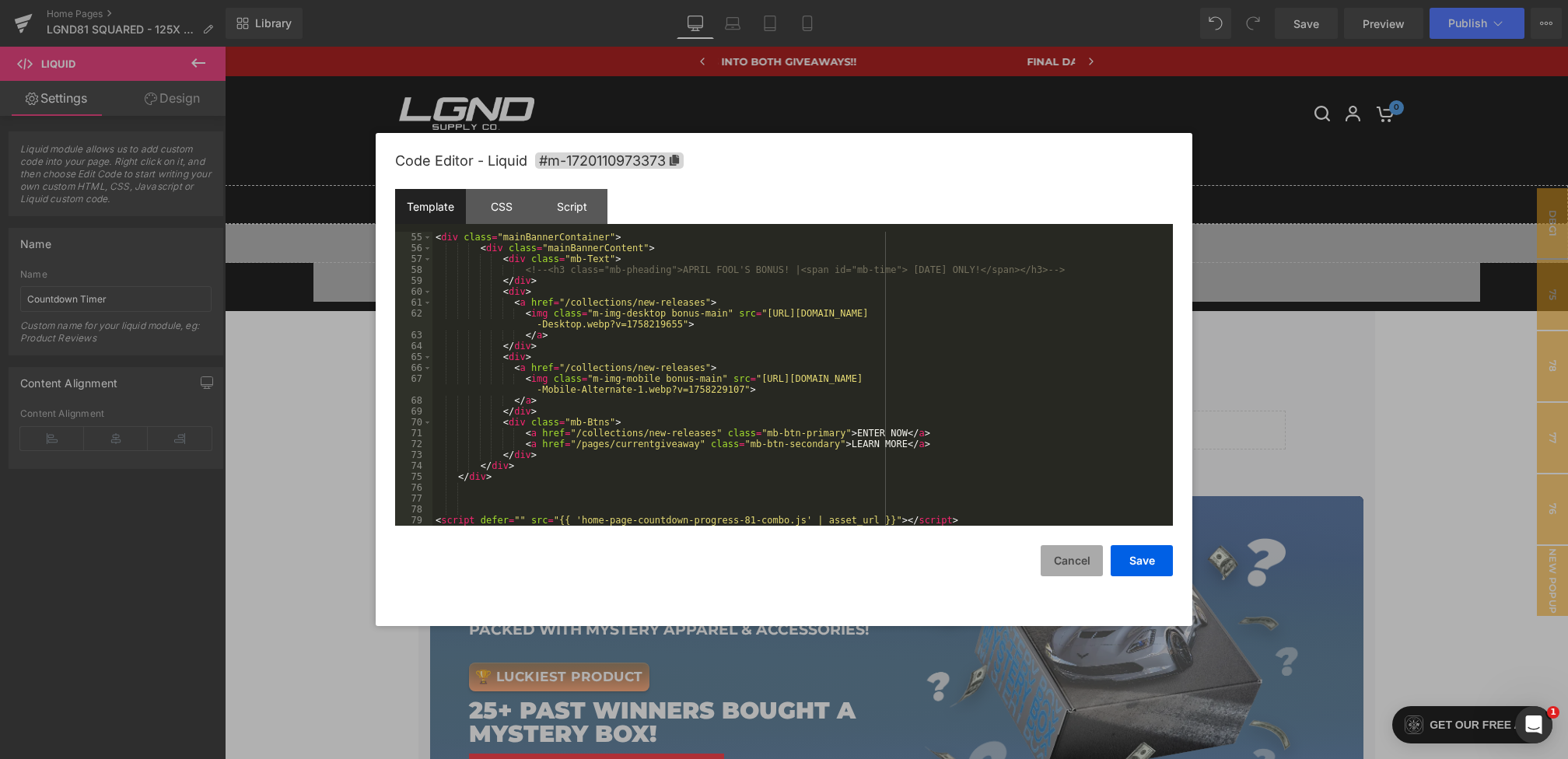
click at [1067, 572] on button "Cancel" at bounding box center [1071, 561] width 62 height 31
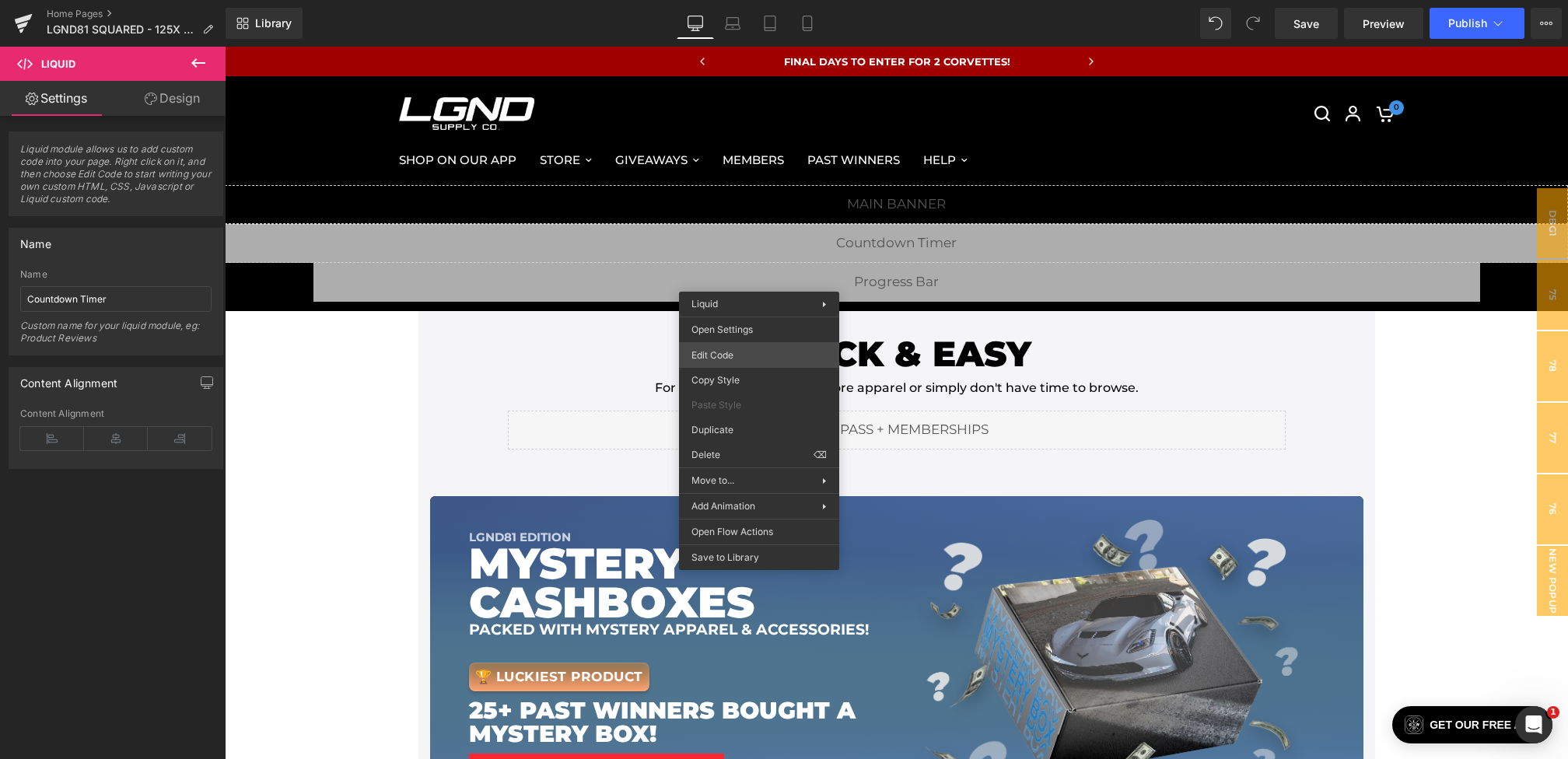
click at [737, 0] on div "You are previewing how the will restyle your page. You can not edit Elements in…" at bounding box center [784, 0] width 1568 height 0
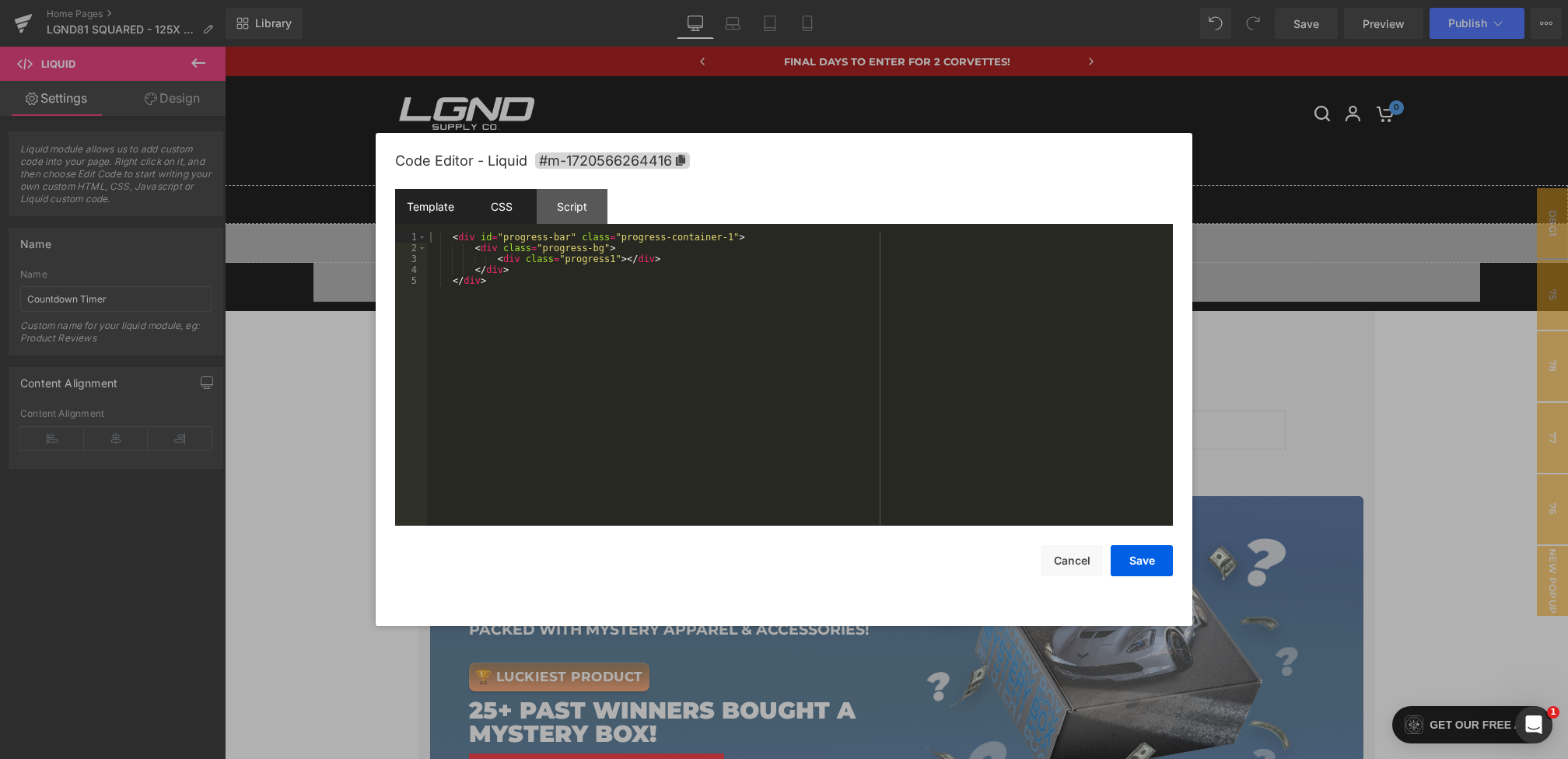
click at [506, 207] on div "CSS" at bounding box center [501, 206] width 71 height 35
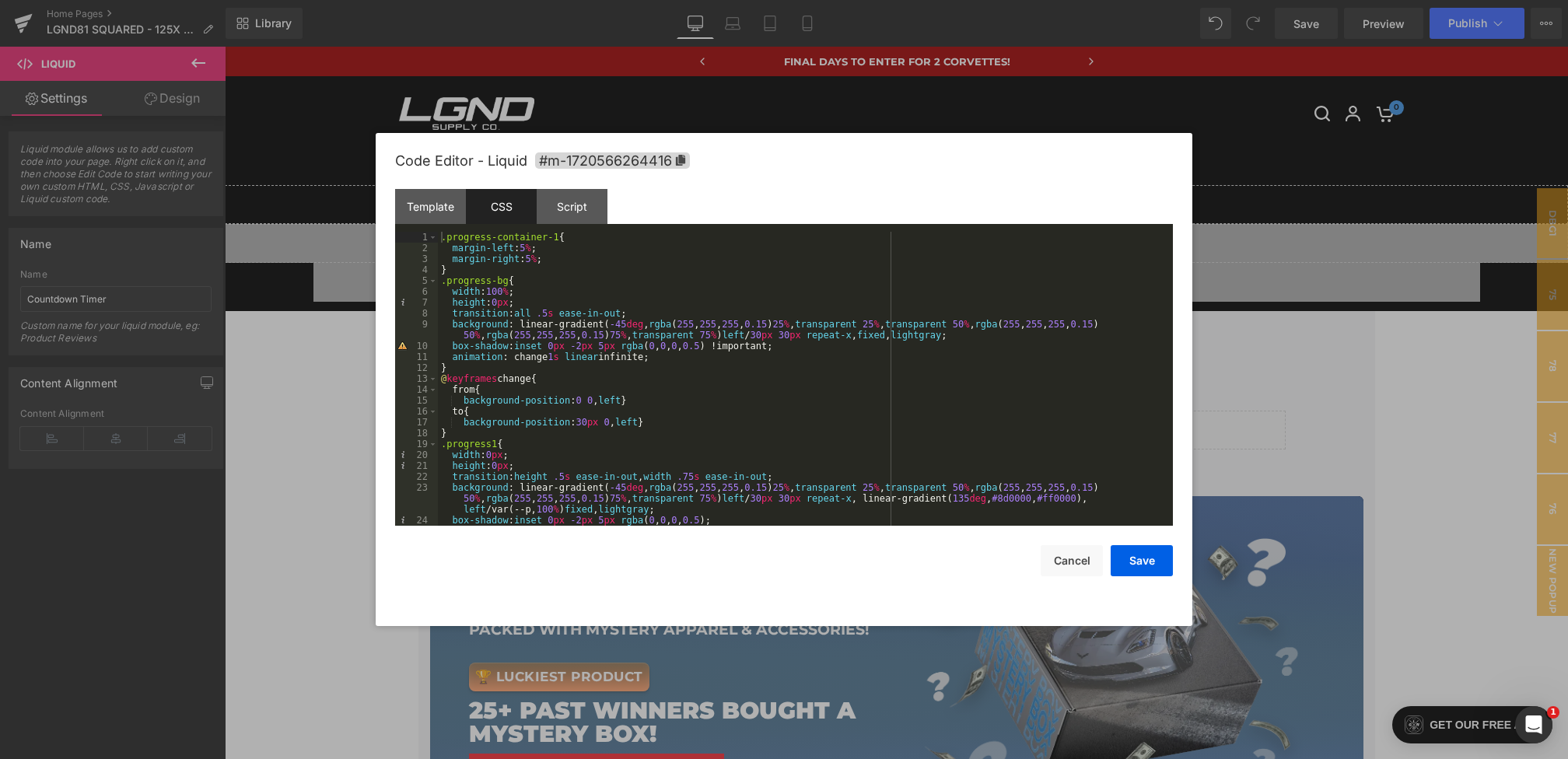
click at [497, 364] on div ".progress-container-1 { margin-left : 5 % ; margin-right : 5 % ; } .progress-bg…" at bounding box center [802, 390] width 729 height 316
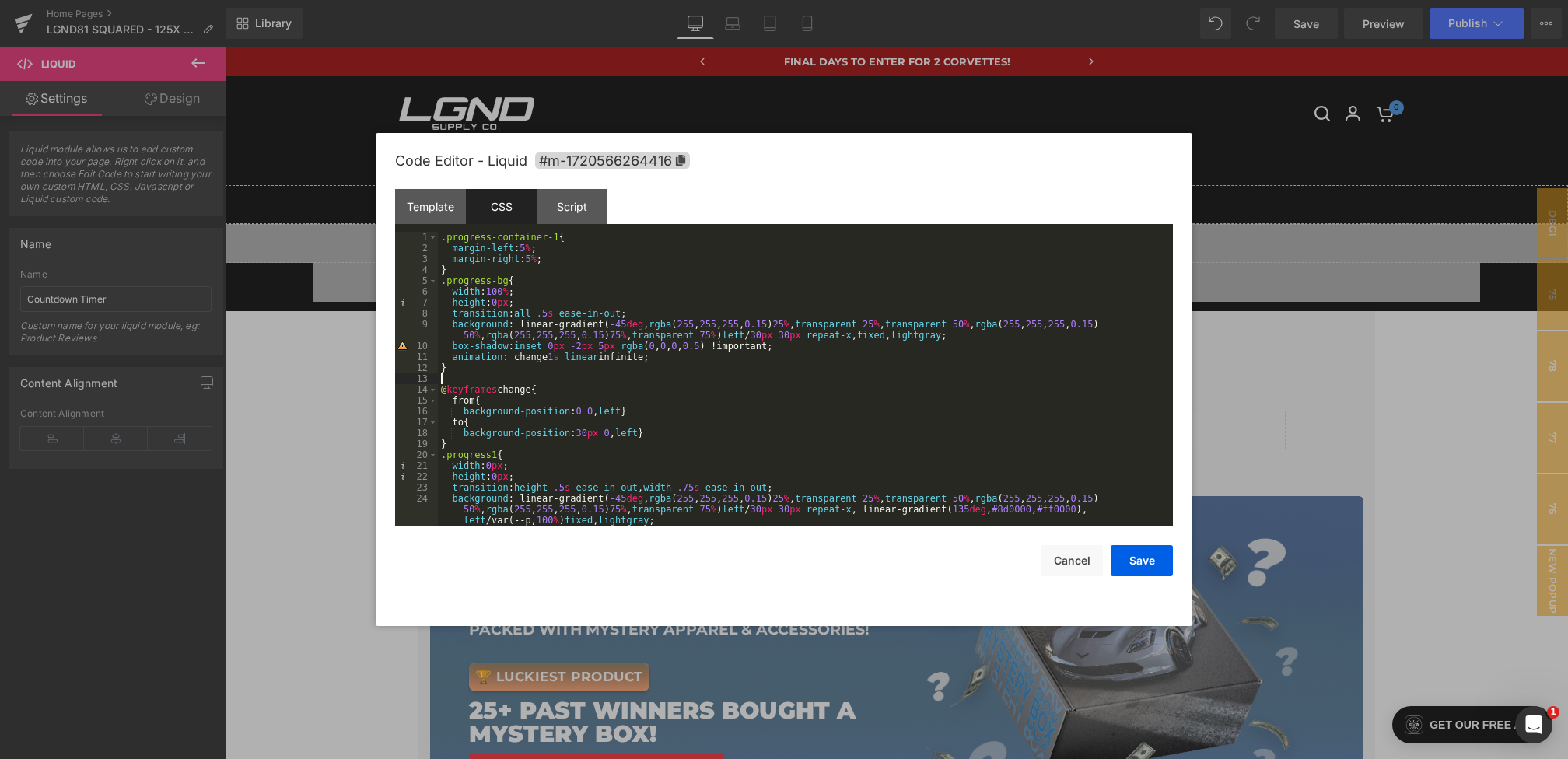
paste textarea
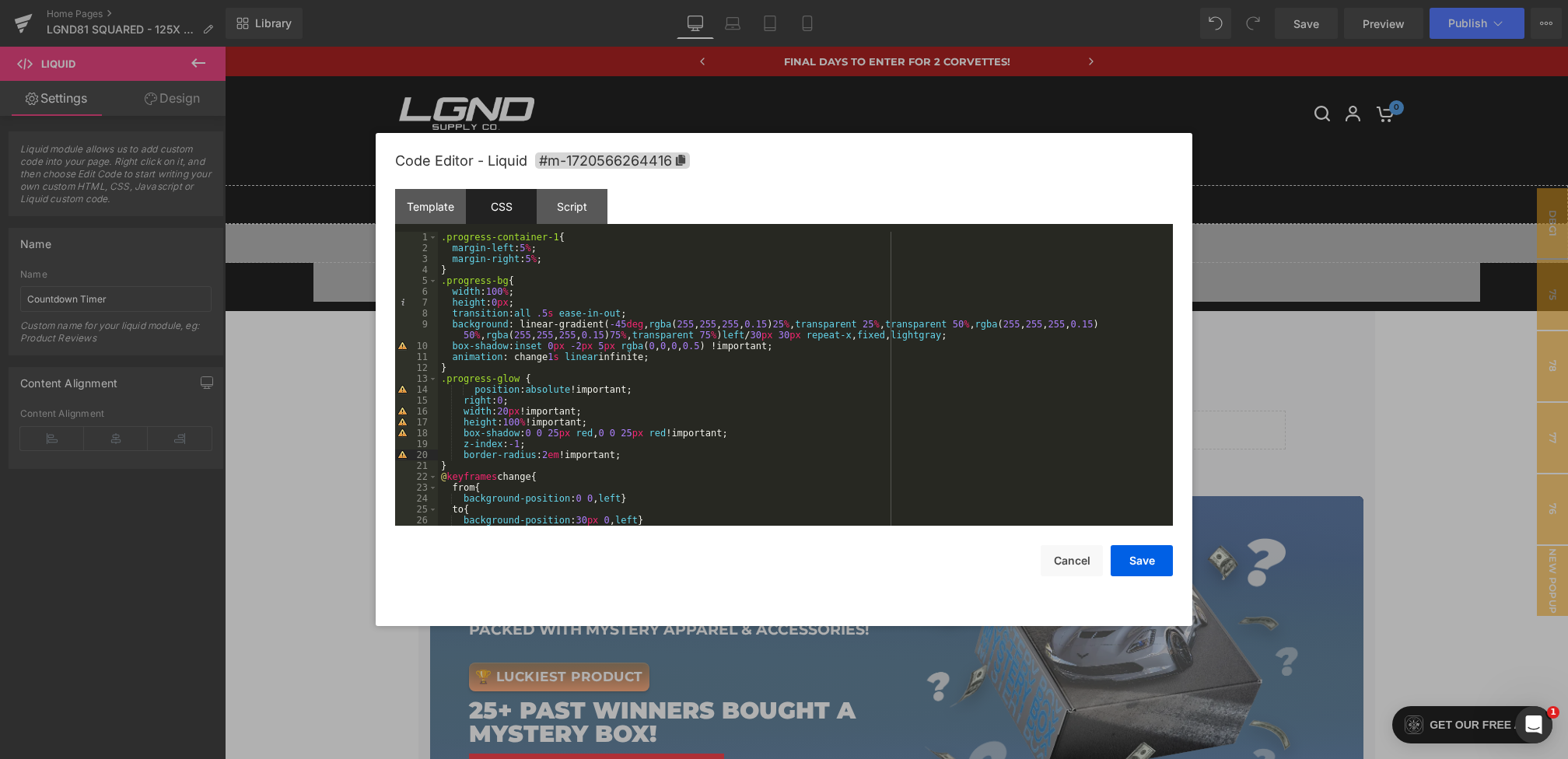
click at [475, 388] on div ".progress-container-1 { margin-left : 5 % ; margin-right : 5 % ; } .progress-bg…" at bounding box center [802, 390] width 729 height 316
click at [438, 212] on div "Template" at bounding box center [430, 206] width 71 height 35
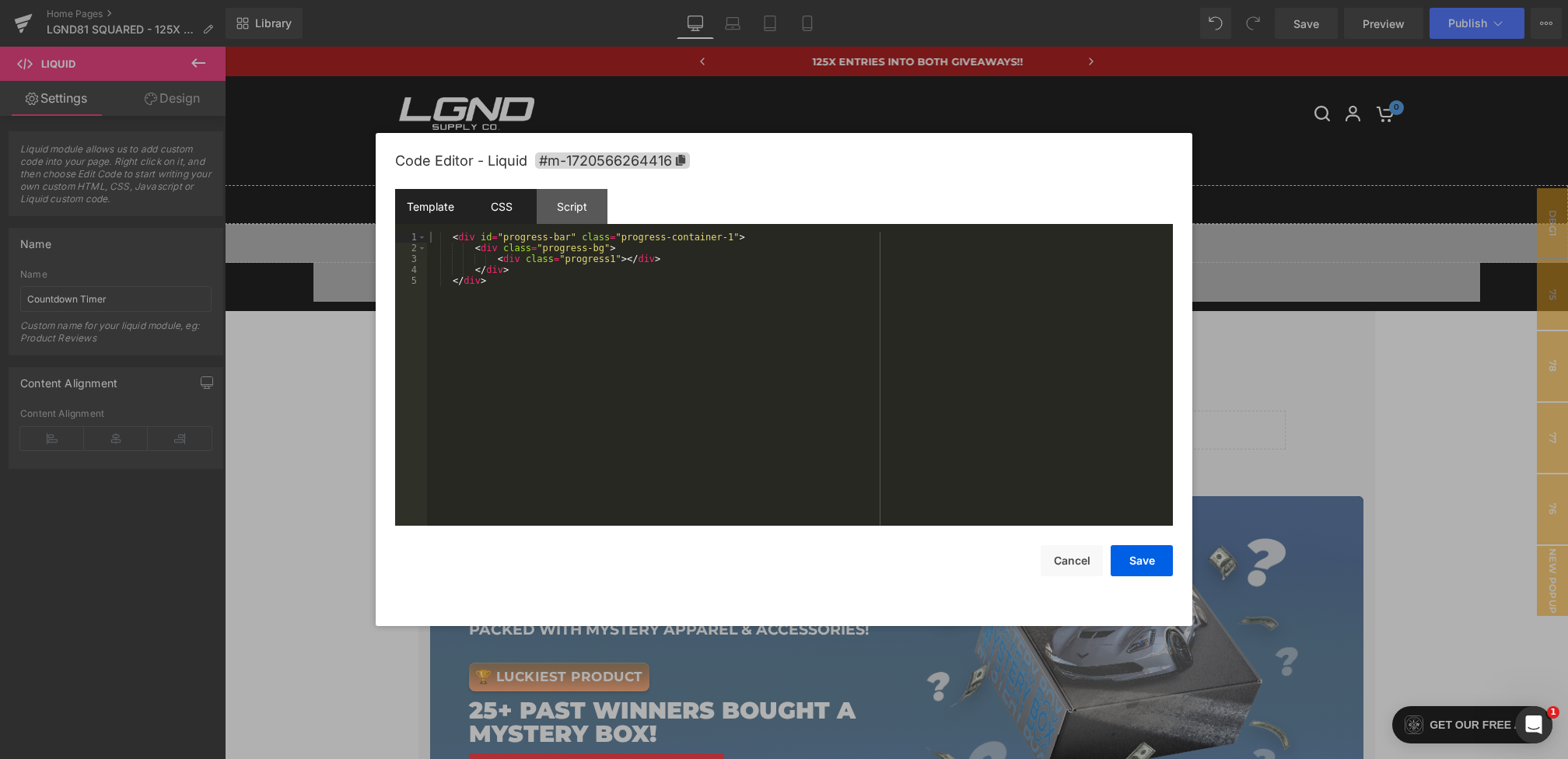
click at [502, 213] on div "CSS" at bounding box center [501, 206] width 71 height 35
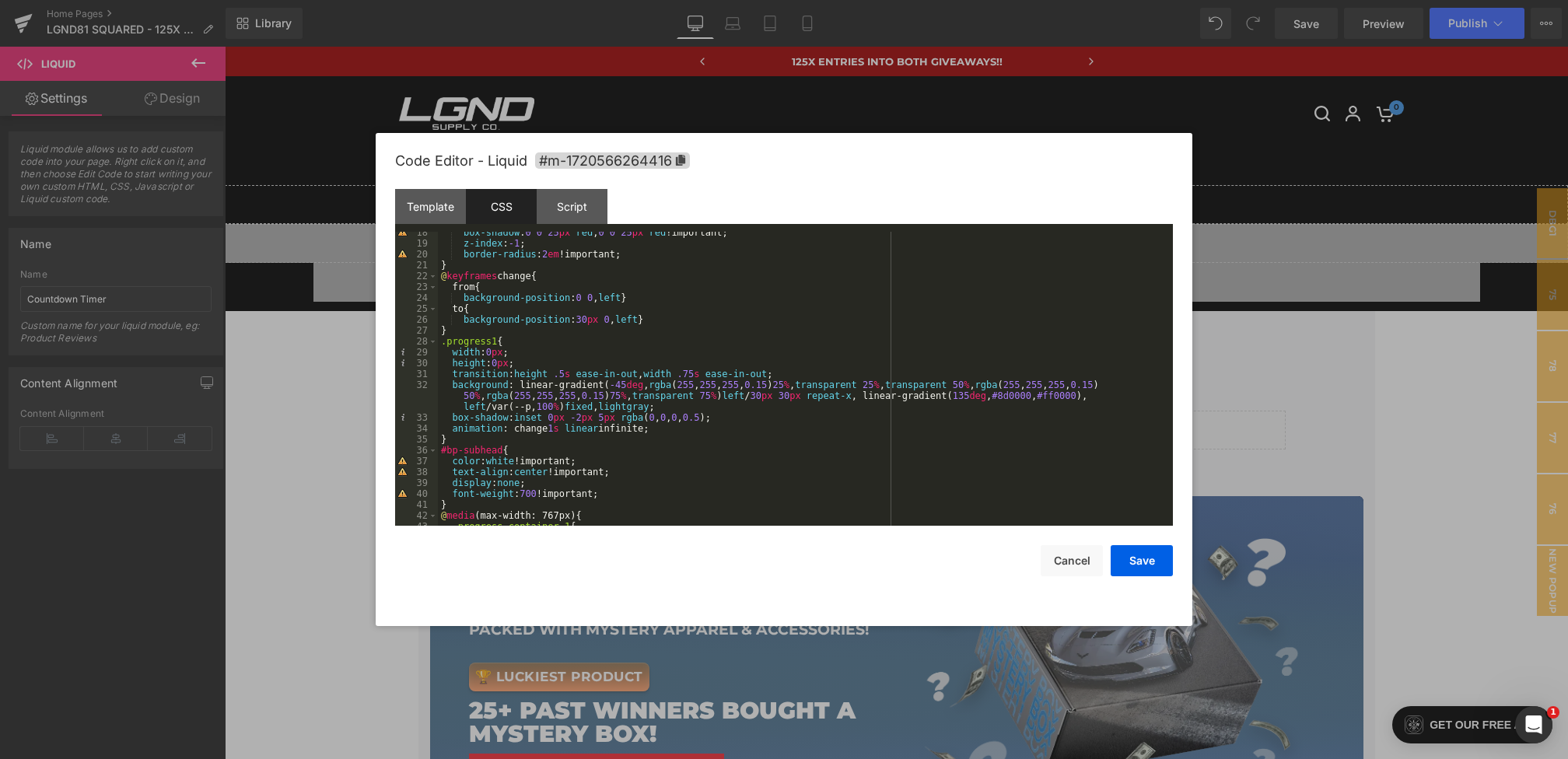
scroll to position [251, 0]
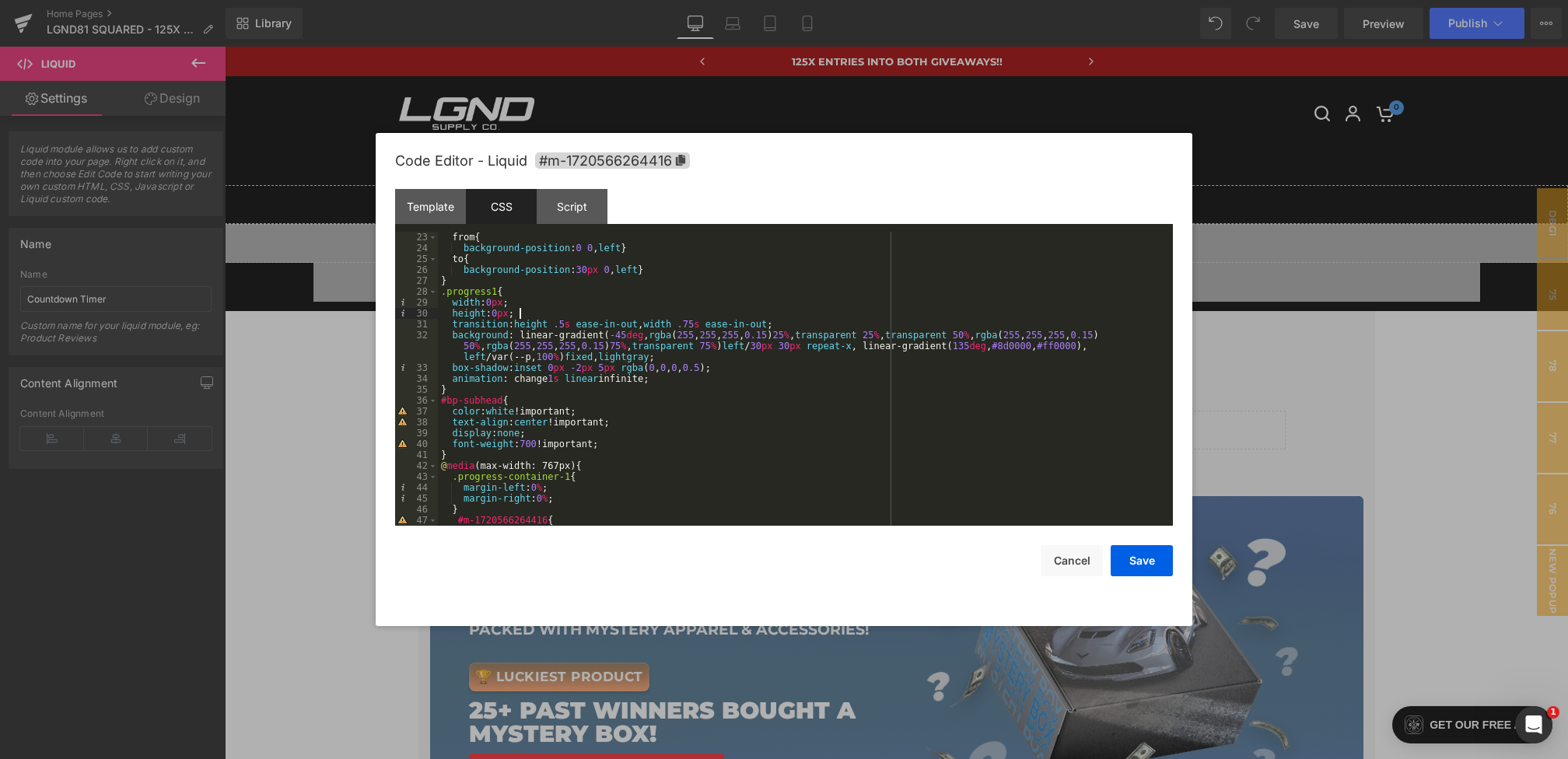
click at [542, 315] on div "from { background-position : 0 0 , left } to { background-position : 30 px 0 , …" at bounding box center [802, 390] width 729 height 316
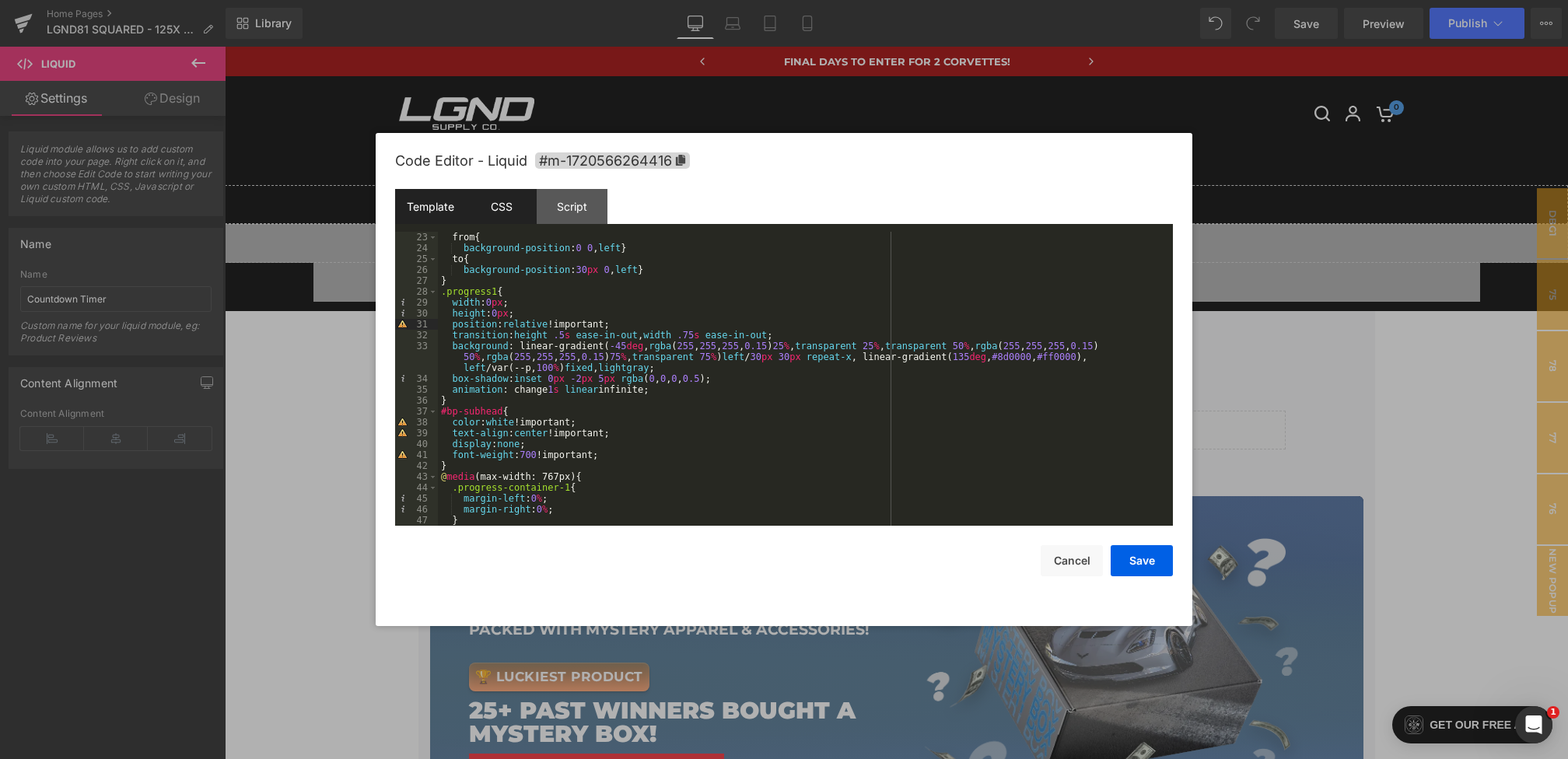
click at [450, 216] on div "Template" at bounding box center [430, 206] width 71 height 35
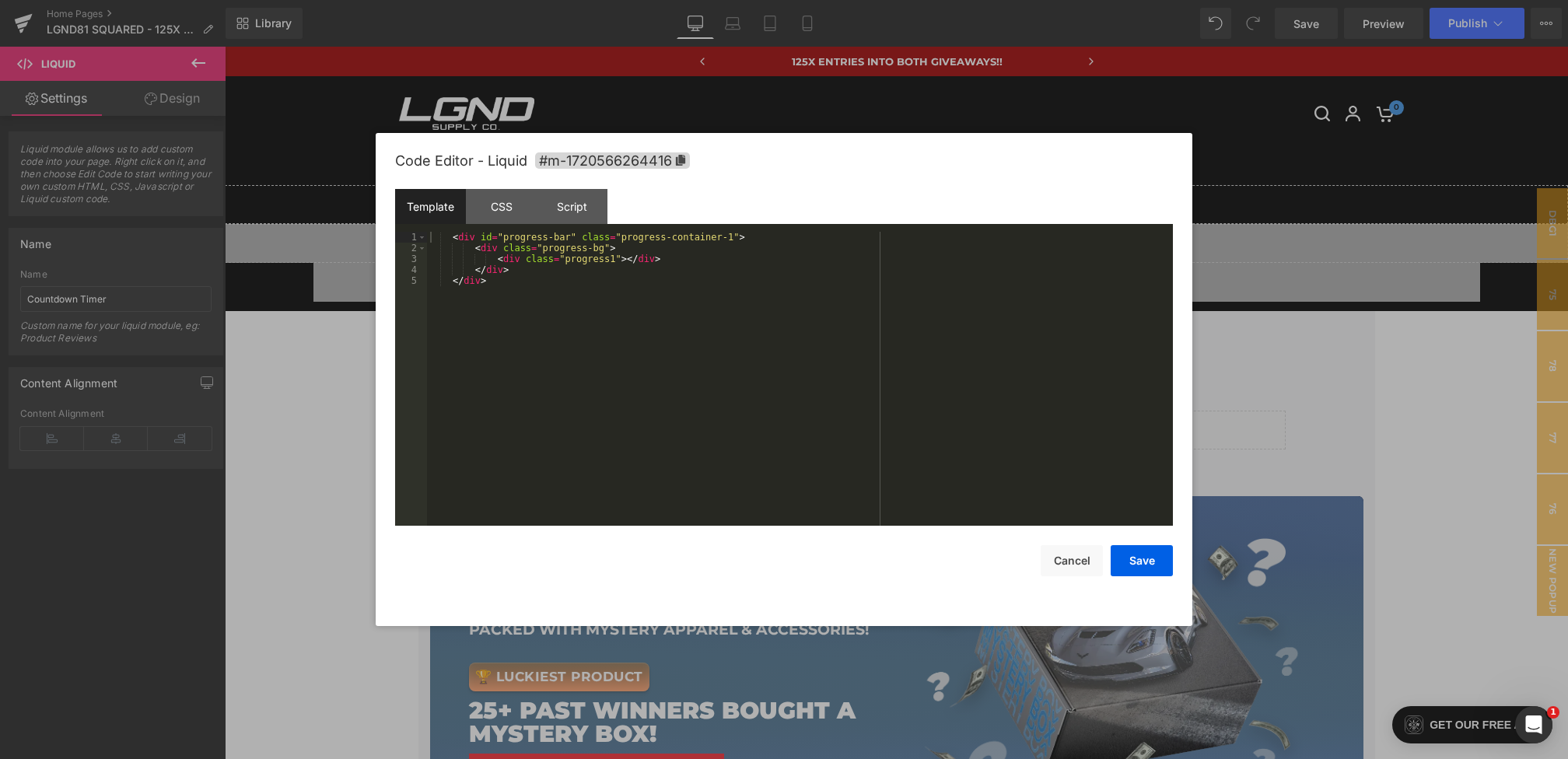
click at [628, 261] on div "< div id = "progress-bar" class = "progress-container-1" > < div class = "progr…" at bounding box center [800, 390] width 745 height 316
click at [1143, 564] on button "Save" at bounding box center [1141, 561] width 62 height 31
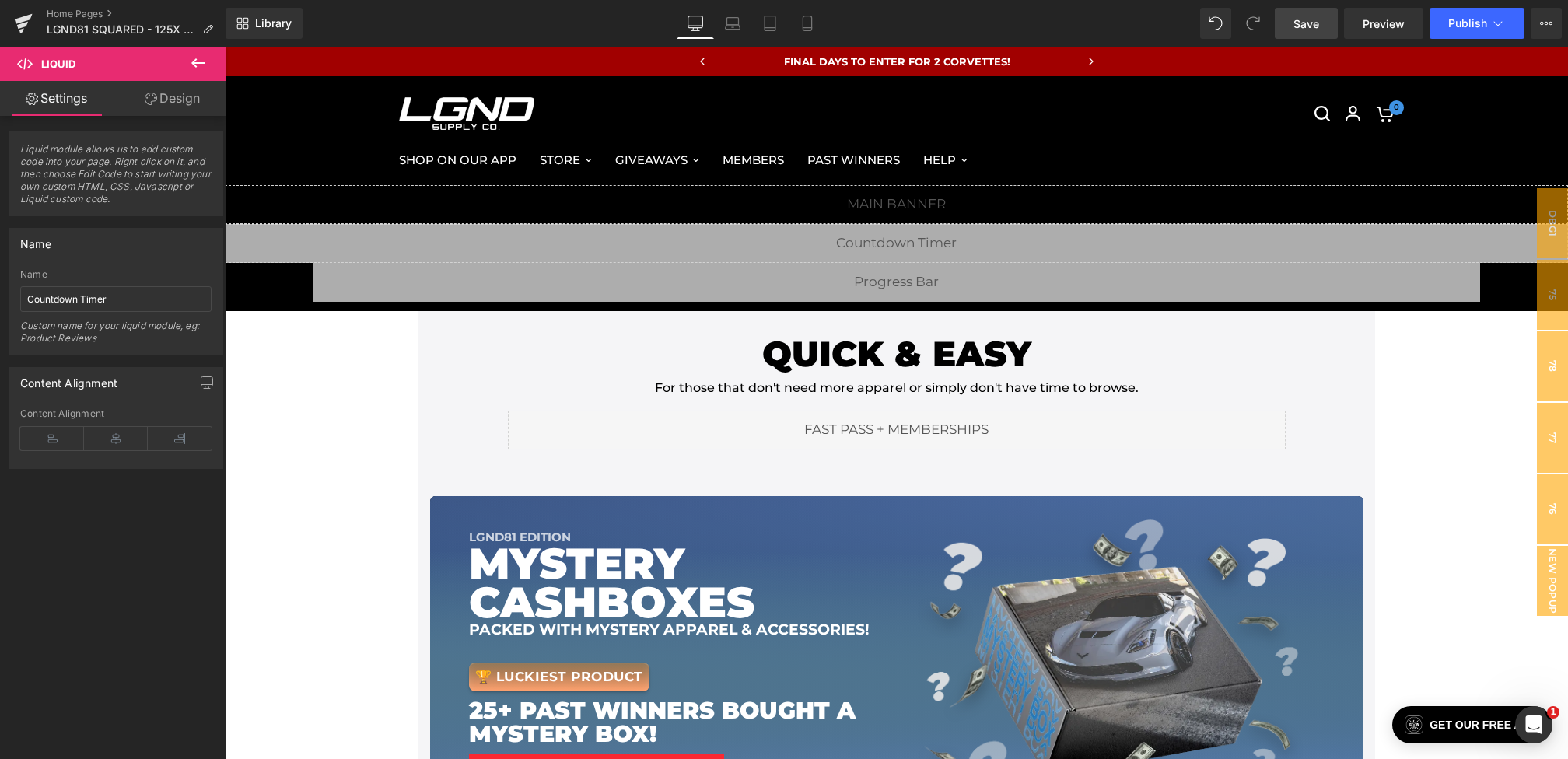
click at [1315, 34] on link "Save" at bounding box center [1306, 23] width 63 height 31
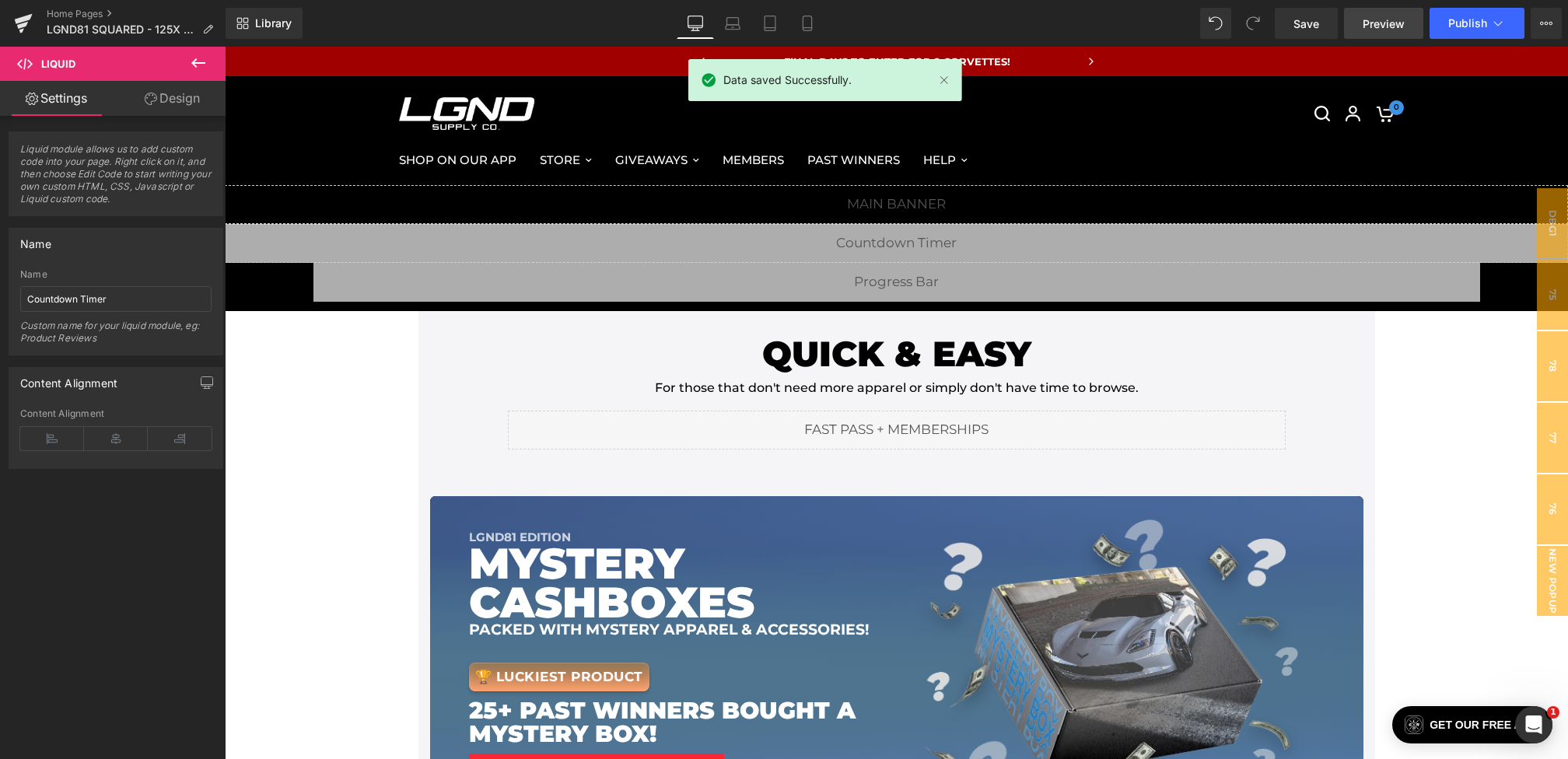
click at [1368, 24] on span "Preview" at bounding box center [1383, 24] width 42 height 17
